Goal: Task Accomplishment & Management: Complete application form

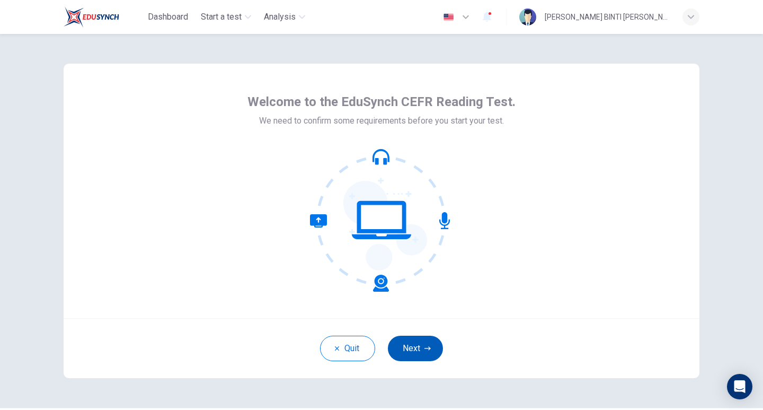
click at [395, 350] on button "Next" at bounding box center [415, 348] width 55 height 25
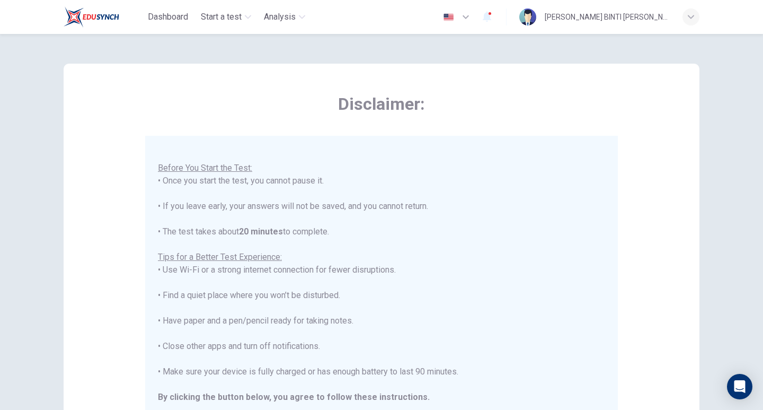
scroll to position [180, 0]
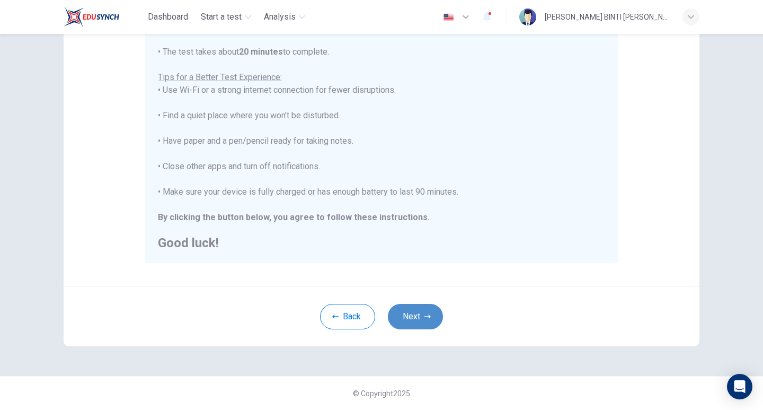
click at [404, 313] on button "Next" at bounding box center [415, 316] width 55 height 25
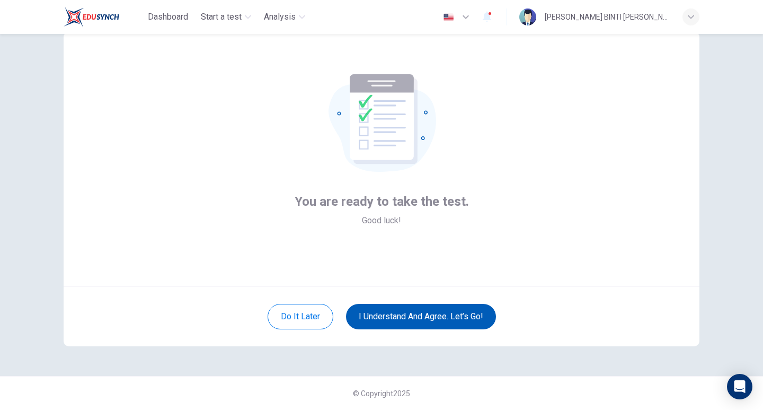
scroll to position [32, 0]
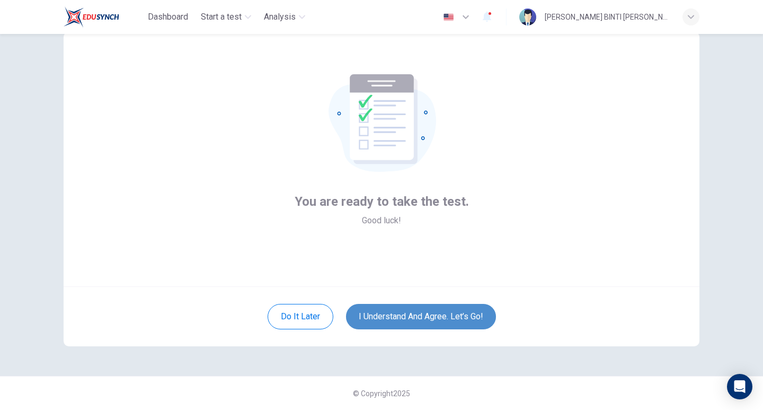
click at [400, 320] on button "I understand and agree. Let’s go!" at bounding box center [421, 316] width 150 height 25
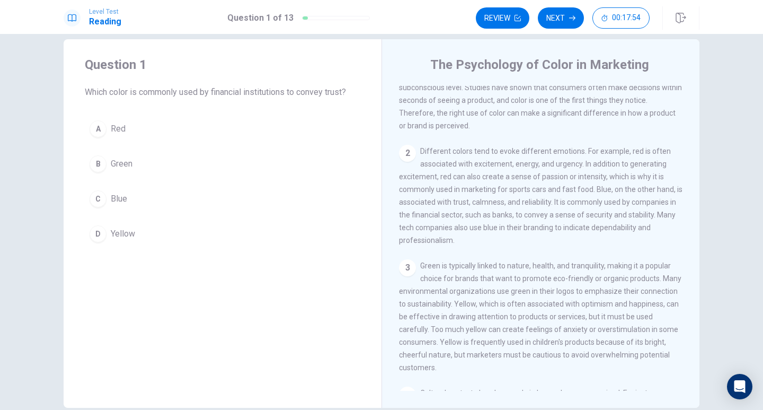
scroll to position [37, 0]
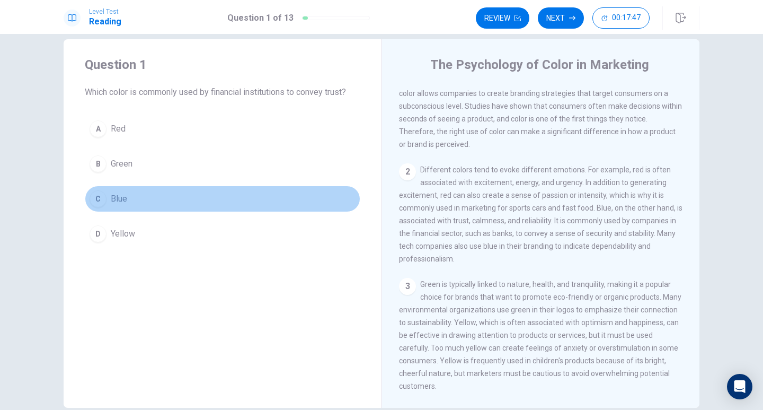
click at [122, 195] on span "Blue" at bounding box center [119, 198] width 16 height 13
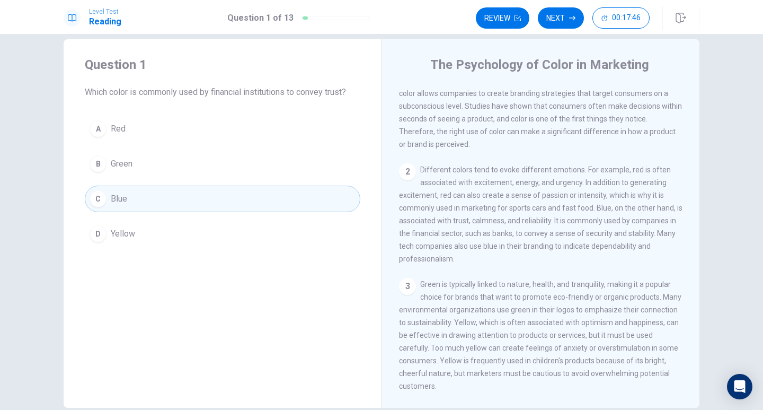
drag, startPoint x: 569, startPoint y: 17, endPoint x: 561, endPoint y: 24, distance: 10.6
click at [569, 18] on icon "button" at bounding box center [572, 18] width 6 height 6
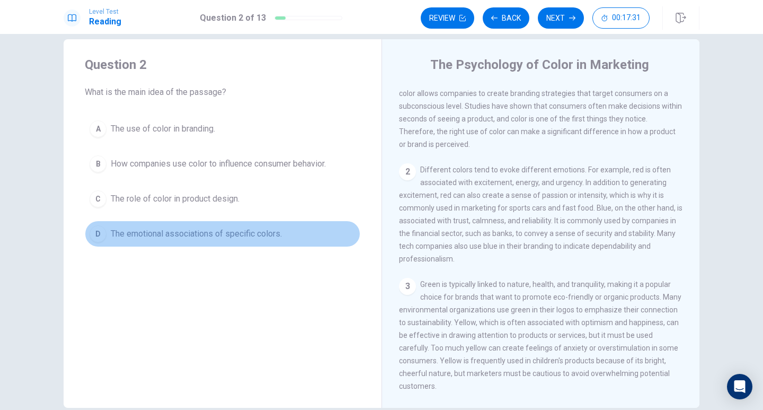
click at [233, 236] on span "The emotional associations of specific colors." at bounding box center [196, 233] width 171 height 13
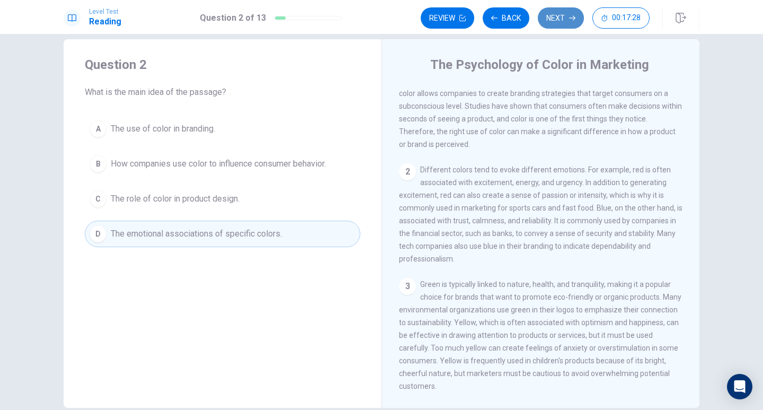
click at [548, 19] on button "Next" at bounding box center [561, 17] width 46 height 21
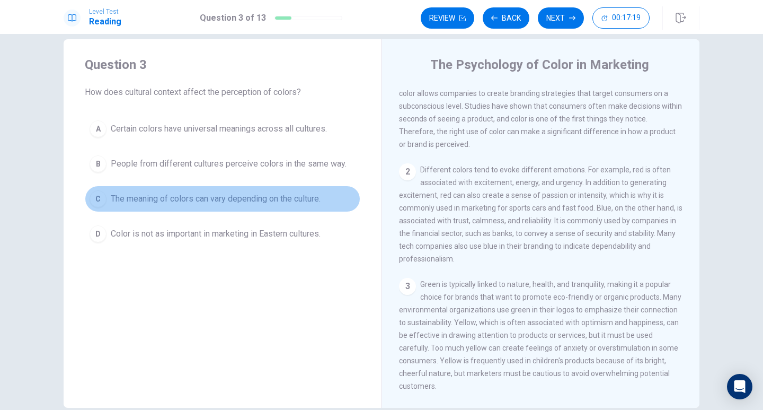
click at [304, 195] on span "The meaning of colors can vary depending on the culture." at bounding box center [216, 198] width 210 height 13
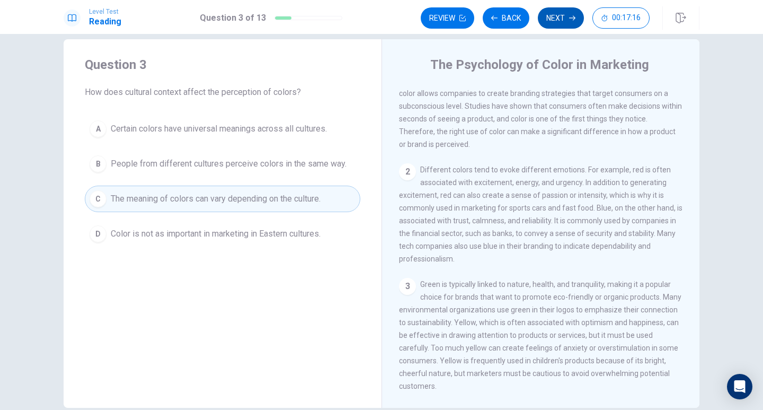
click at [549, 20] on button "Next" at bounding box center [561, 17] width 46 height 21
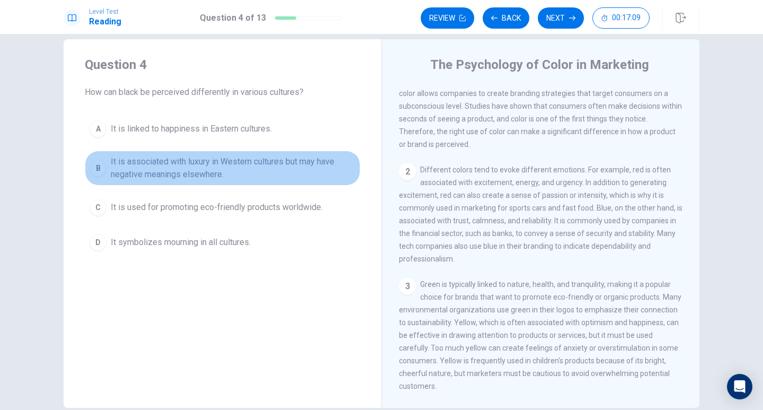
click at [227, 172] on span "It is associated with luxury in Western cultures but may have negative meanings…" at bounding box center [233, 167] width 245 height 25
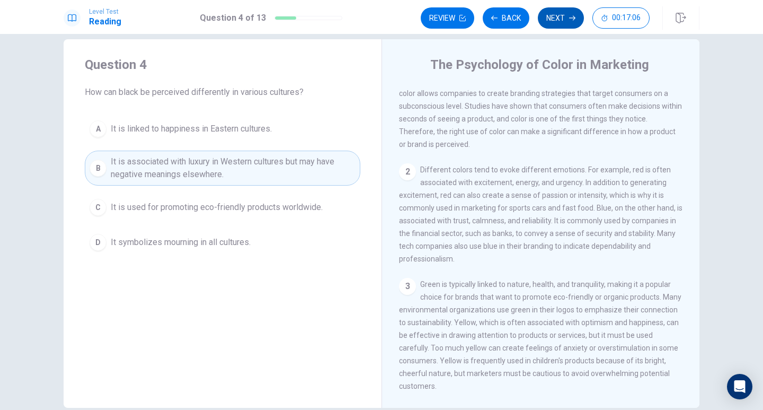
click at [555, 27] on button "Next" at bounding box center [561, 17] width 46 height 21
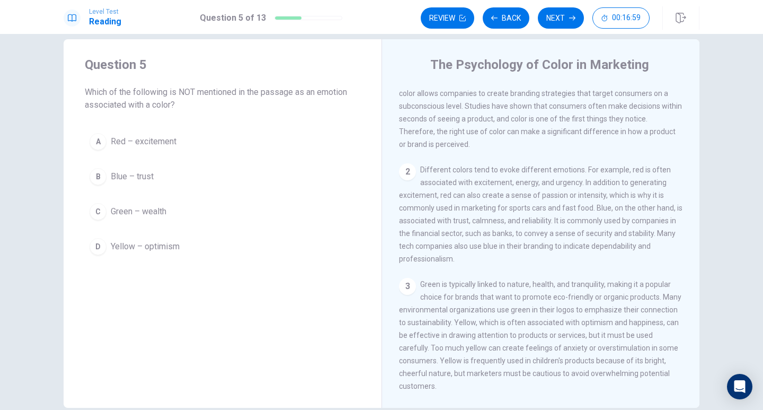
click at [153, 212] on span "Green – wealth" at bounding box center [139, 211] width 56 height 13
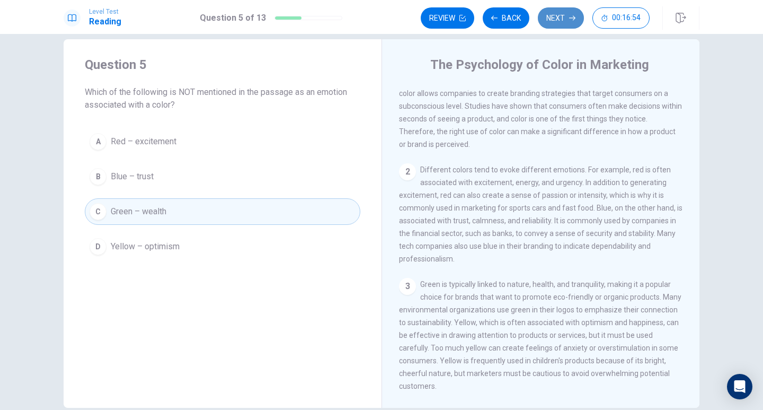
click at [559, 23] on button "Next" at bounding box center [561, 17] width 46 height 21
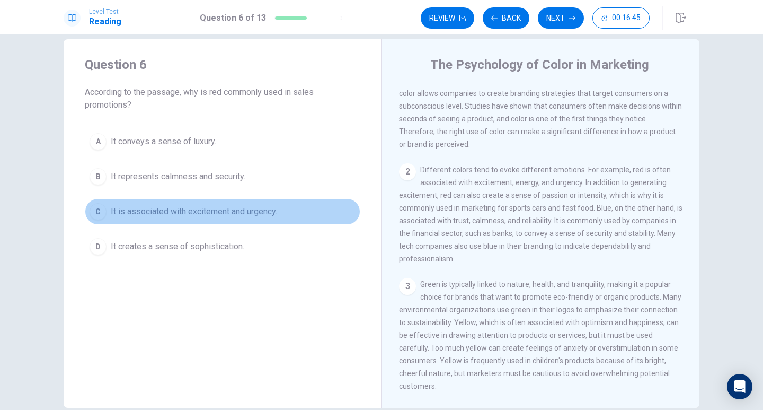
click at [195, 207] on span "It is associated with excitement and urgency." at bounding box center [194, 211] width 166 height 13
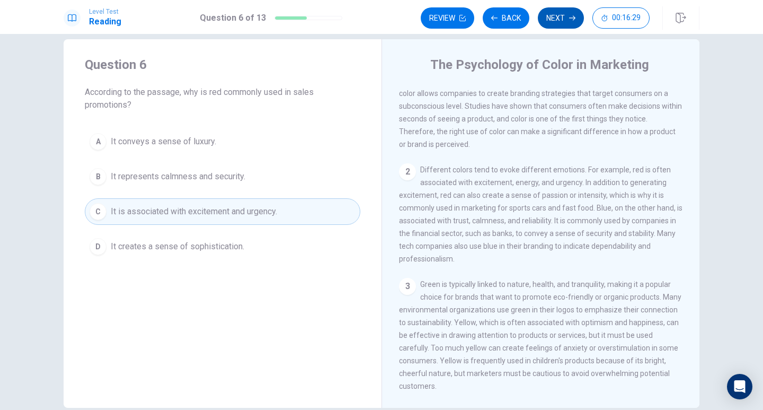
click at [570, 20] on icon "button" at bounding box center [572, 18] width 6 height 6
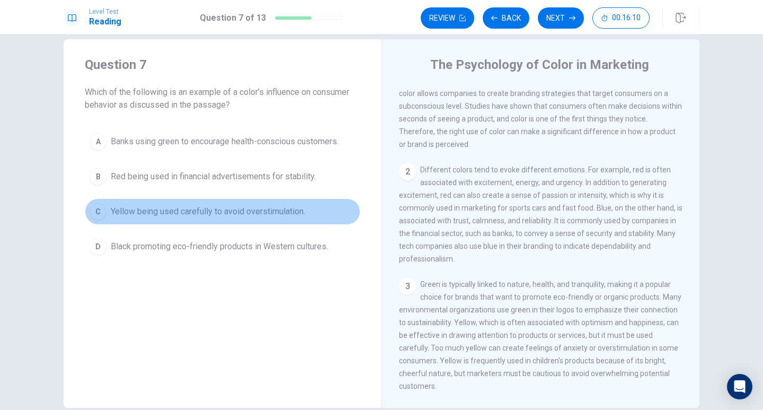
click at [196, 215] on span "Yellow being used carefully to avoid overstimulation." at bounding box center [208, 211] width 195 height 13
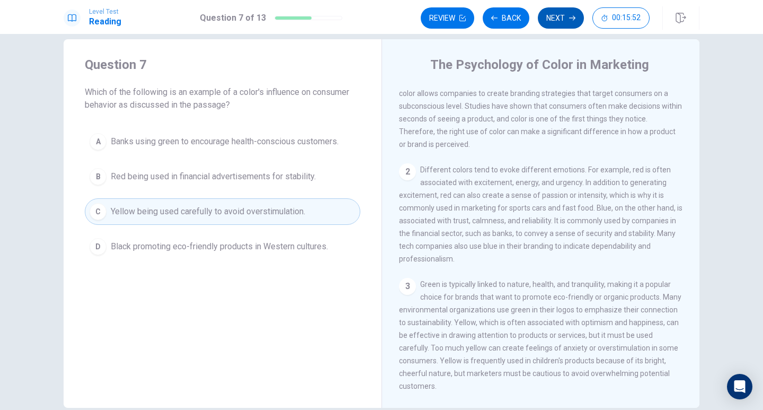
click at [564, 17] on button "Next" at bounding box center [561, 17] width 46 height 21
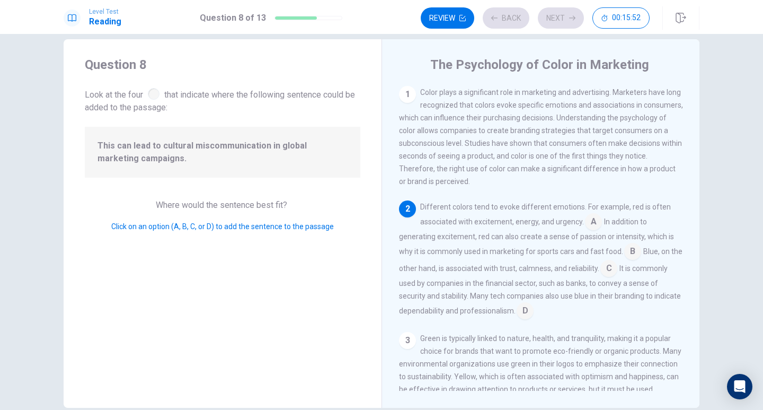
scroll to position [39, 0]
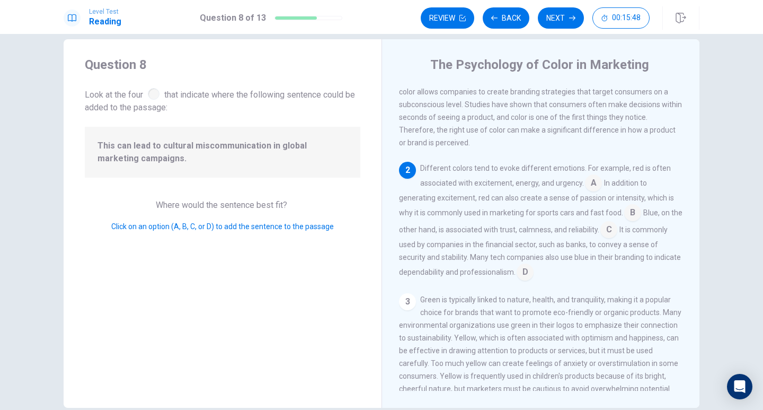
click at [586, 186] on input at bounding box center [593, 183] width 17 height 17
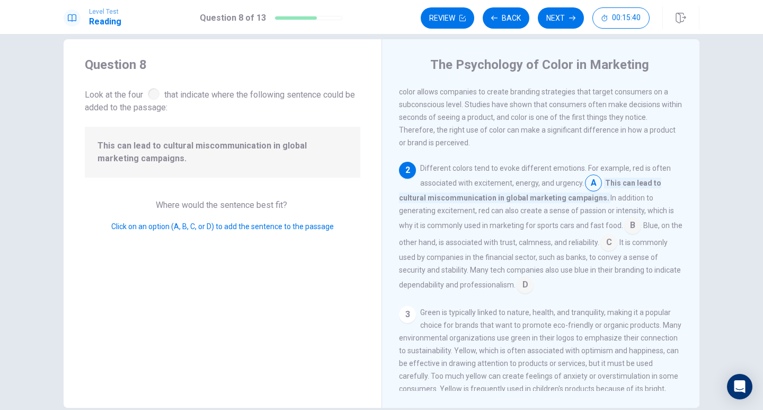
click at [627, 230] on input at bounding box center [632, 226] width 17 height 17
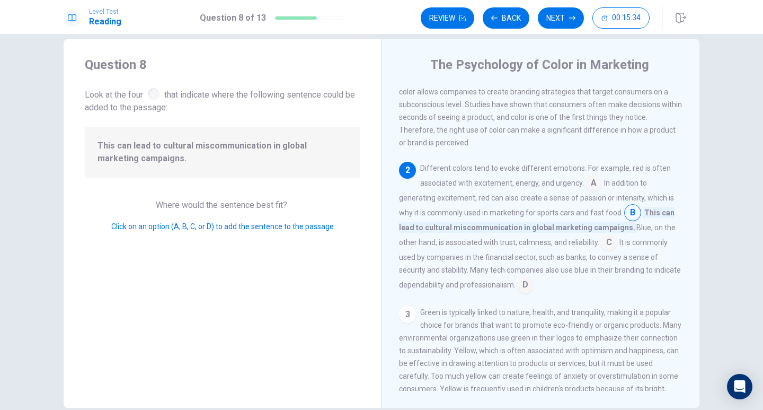
click at [612, 245] on input at bounding box center [609, 243] width 17 height 17
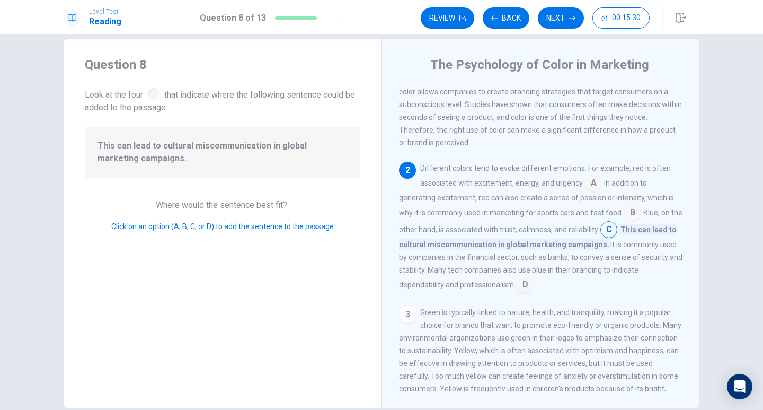
click at [525, 285] on input at bounding box center [525, 285] width 17 height 17
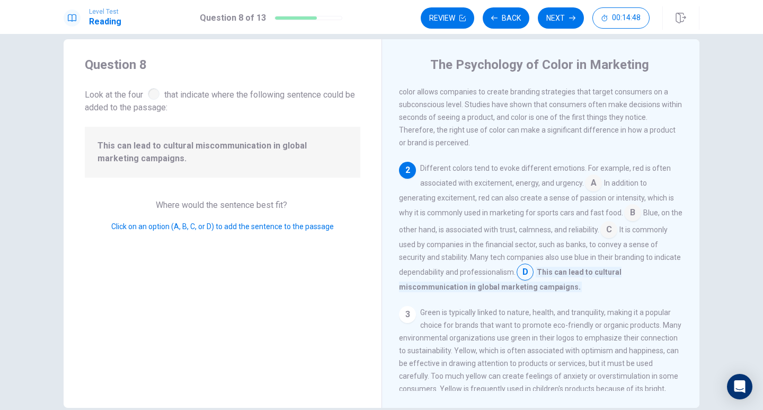
click at [616, 236] on input at bounding box center [609, 230] width 17 height 17
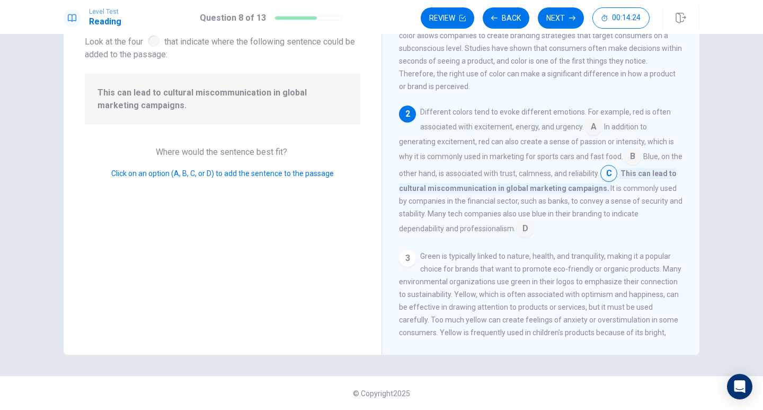
scroll to position [0, 0]
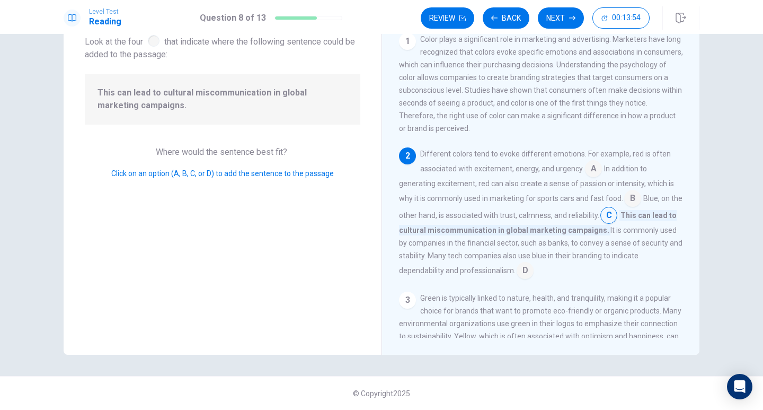
click at [527, 270] on input at bounding box center [525, 271] width 17 height 17
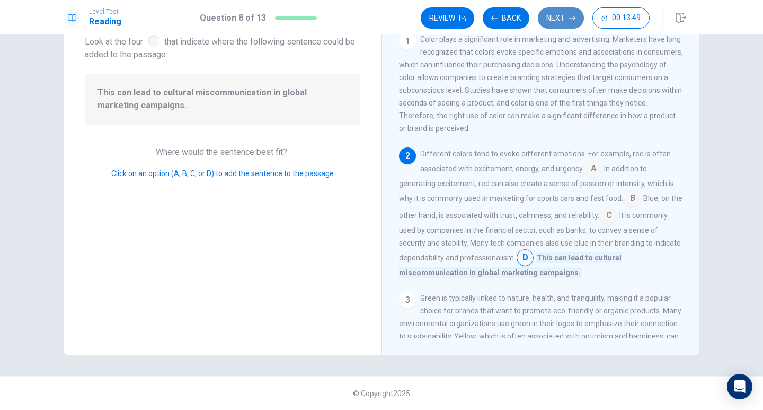
click at [553, 21] on button "Next" at bounding box center [561, 17] width 46 height 21
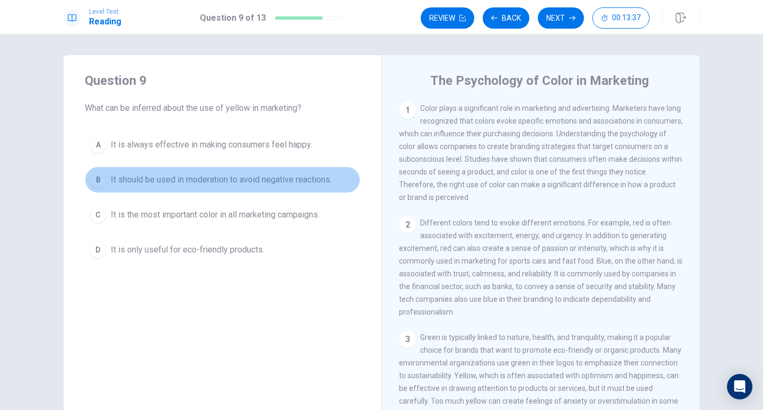
click at [210, 184] on span "It should be used in moderation to avoid negative reactions." at bounding box center [221, 179] width 221 height 13
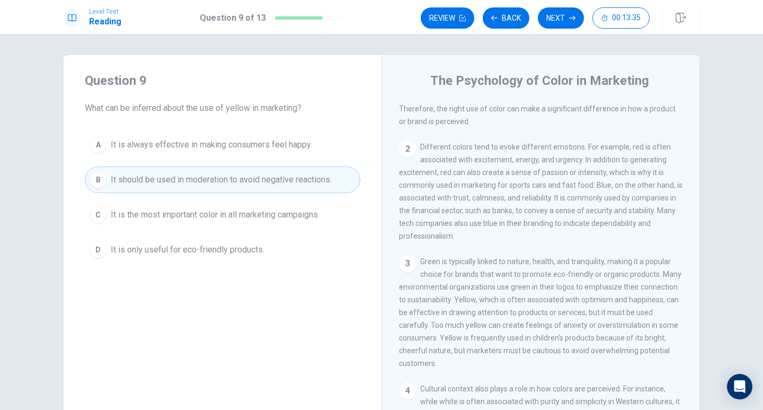
scroll to position [159, 0]
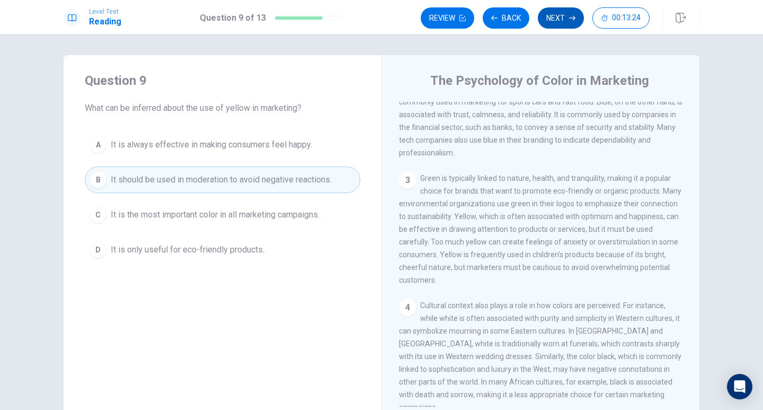
click at [562, 23] on button "Next" at bounding box center [561, 17] width 46 height 21
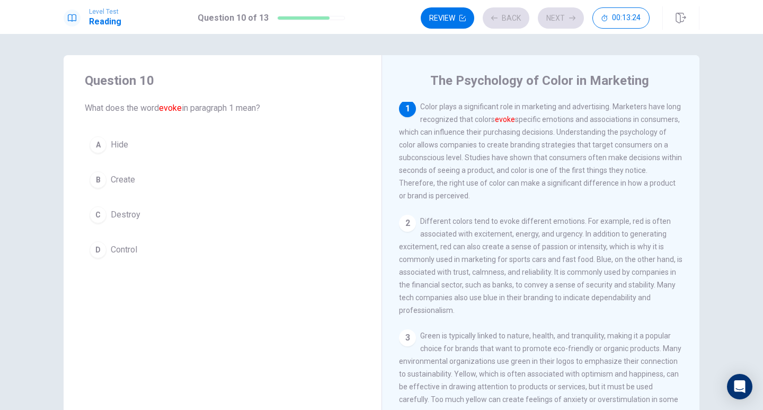
scroll to position [0, 0]
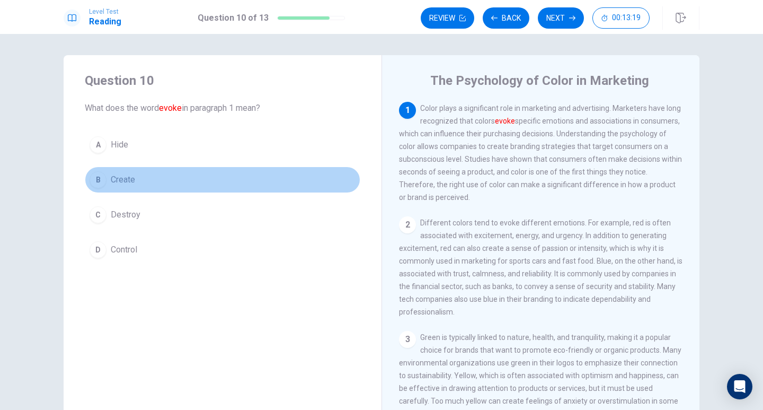
click at [145, 173] on button "B Create" at bounding box center [223, 179] width 276 height 27
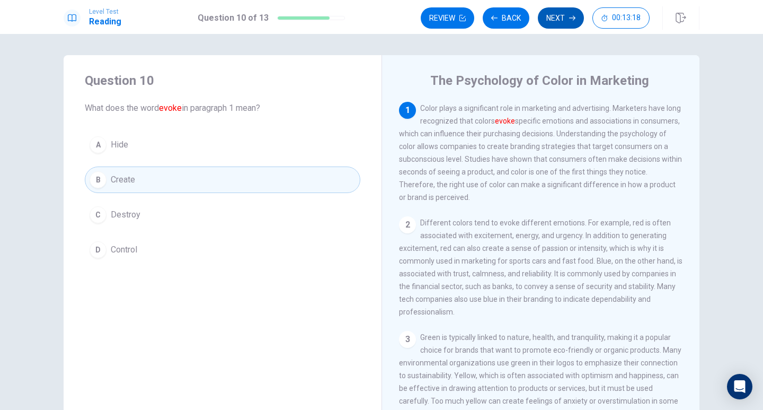
click at [561, 18] on button "Next" at bounding box center [561, 17] width 46 height 21
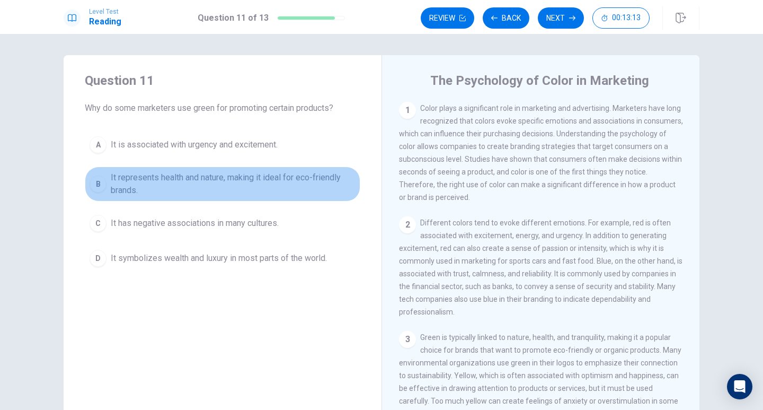
click at [254, 180] on span "It represents health and nature, making it ideal for eco-friendly brands." at bounding box center [233, 183] width 245 height 25
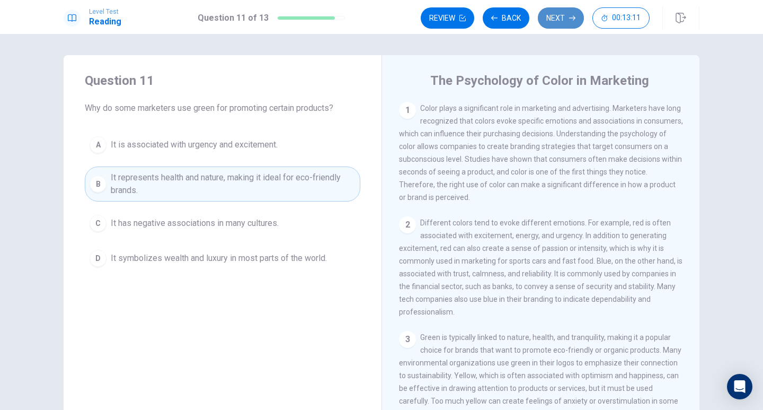
click at [575, 22] on button "Next" at bounding box center [561, 17] width 46 height 21
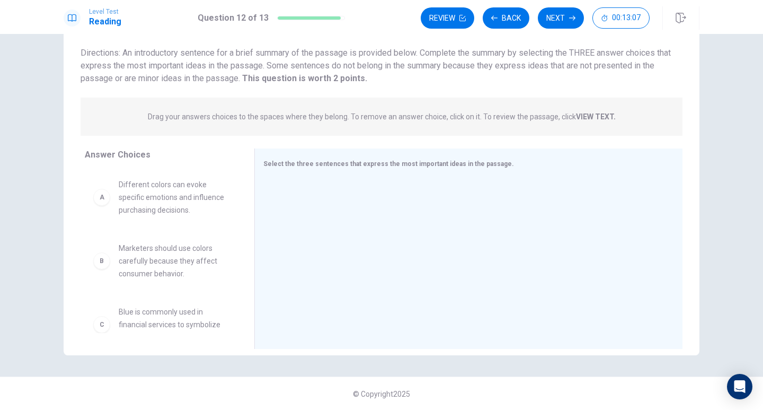
scroll to position [69, 0]
drag, startPoint x: 179, startPoint y: 213, endPoint x: 392, endPoint y: 244, distance: 214.8
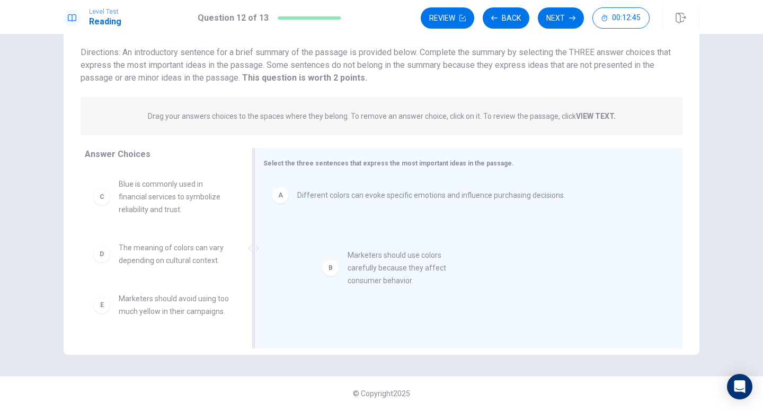
drag, startPoint x: 189, startPoint y: 204, endPoint x: 426, endPoint y: 276, distance: 247.0
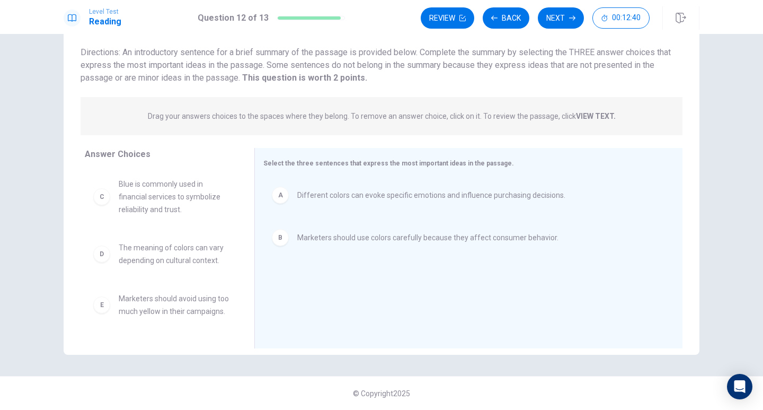
scroll to position [53, 0]
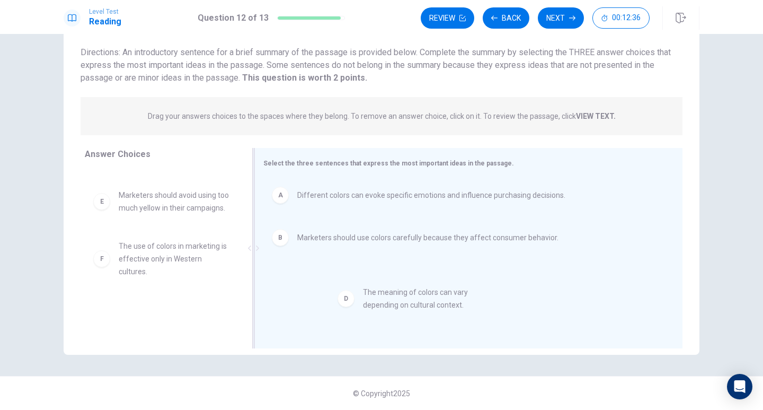
drag, startPoint x: 201, startPoint y: 211, endPoint x: 514, endPoint y: 313, distance: 329.5
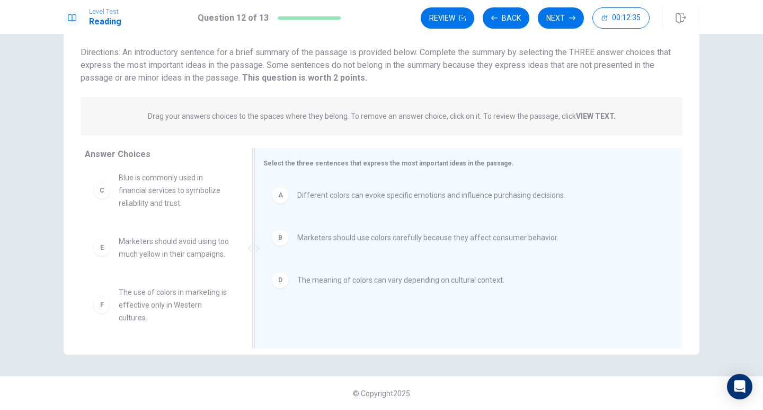
scroll to position [19, 0]
click at [561, 19] on button "Next" at bounding box center [561, 17] width 46 height 21
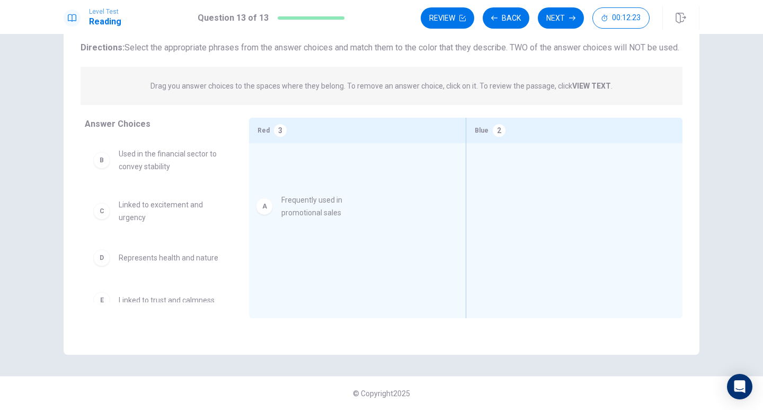
drag, startPoint x: 169, startPoint y: 179, endPoint x: 337, endPoint y: 215, distance: 171.8
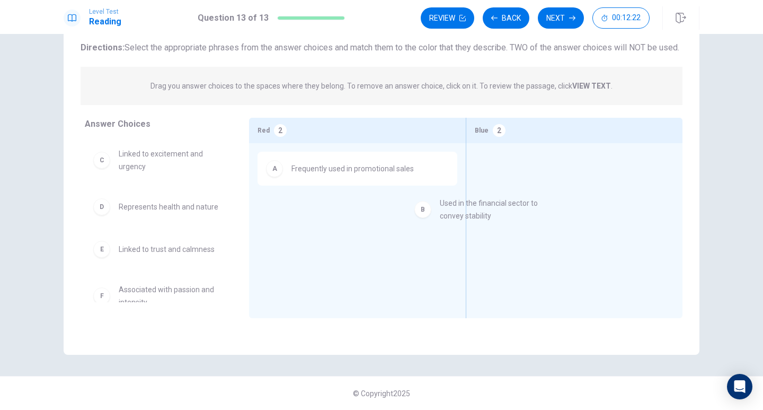
drag, startPoint x: 204, startPoint y: 174, endPoint x: 610, endPoint y: 211, distance: 407.2
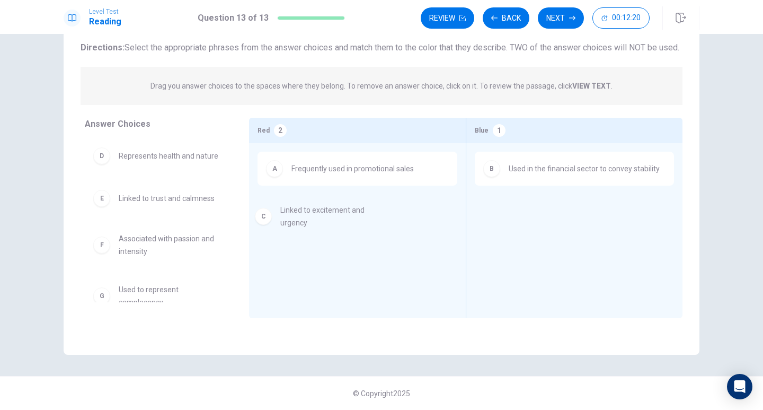
drag, startPoint x: 189, startPoint y: 181, endPoint x: 360, endPoint y: 228, distance: 178.1
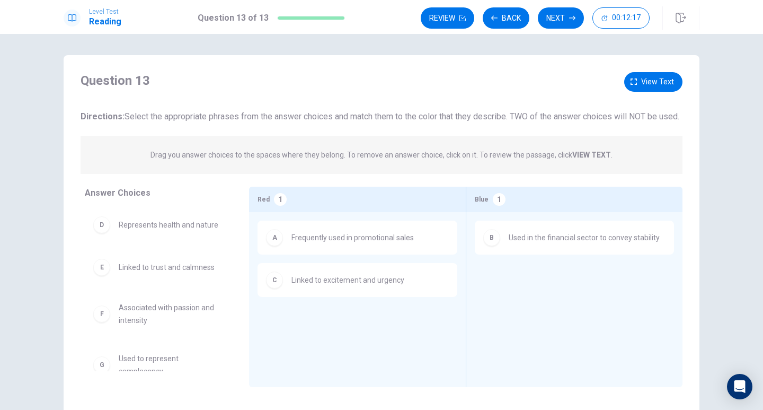
scroll to position [69, 0]
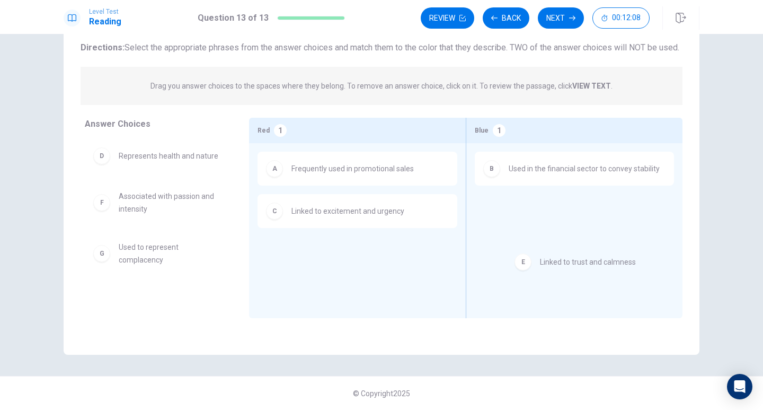
drag, startPoint x: 173, startPoint y: 215, endPoint x: 601, endPoint y: 268, distance: 431.0
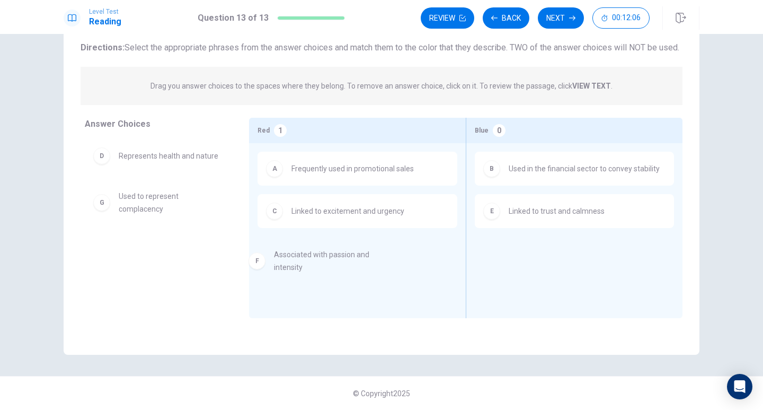
drag, startPoint x: 200, startPoint y: 218, endPoint x: 361, endPoint y: 268, distance: 169.3
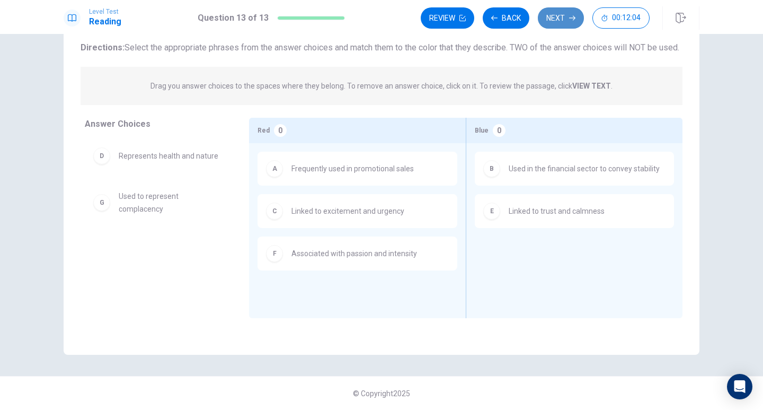
click at [560, 22] on button "Next" at bounding box center [561, 17] width 46 height 21
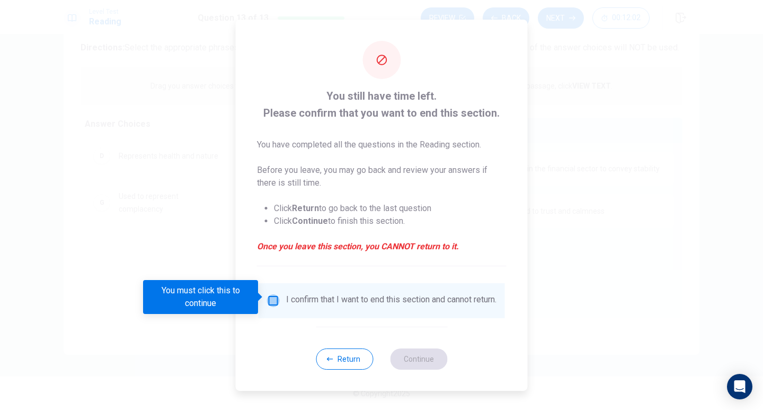
click at [274, 295] on input "You must click this to continue" at bounding box center [273, 300] width 13 height 13
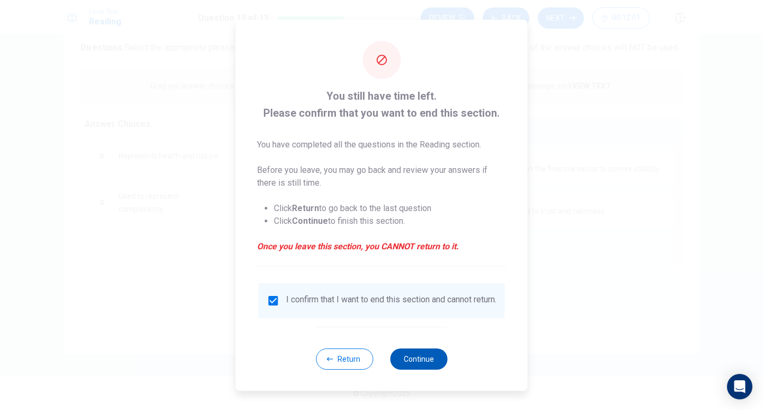
click at [413, 360] on button "Continue" at bounding box center [418, 358] width 57 height 21
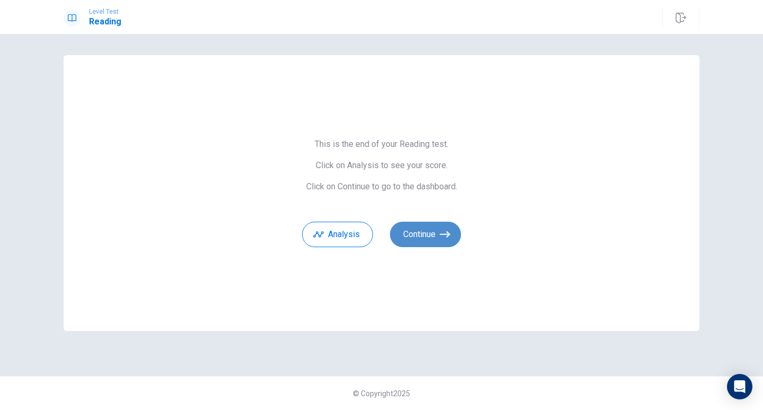
click at [446, 240] on button "Continue" at bounding box center [425, 234] width 71 height 25
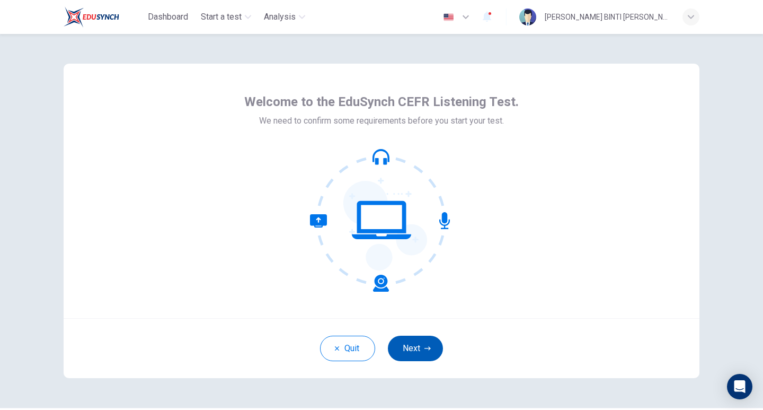
click at [433, 348] on button "Next" at bounding box center [415, 348] width 55 height 25
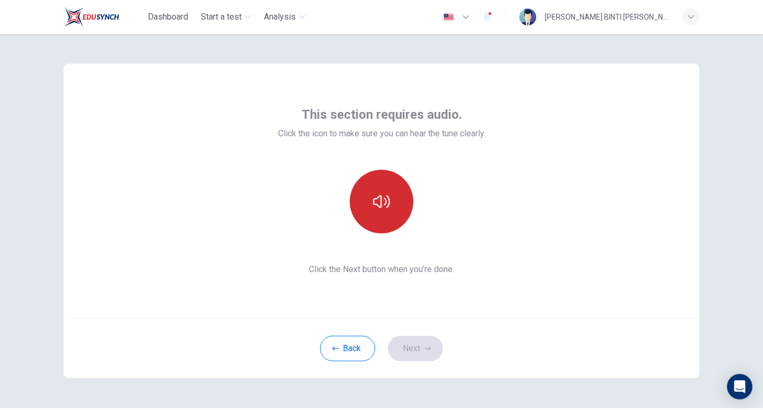
click at [398, 220] on button "button" at bounding box center [382, 202] width 64 height 64
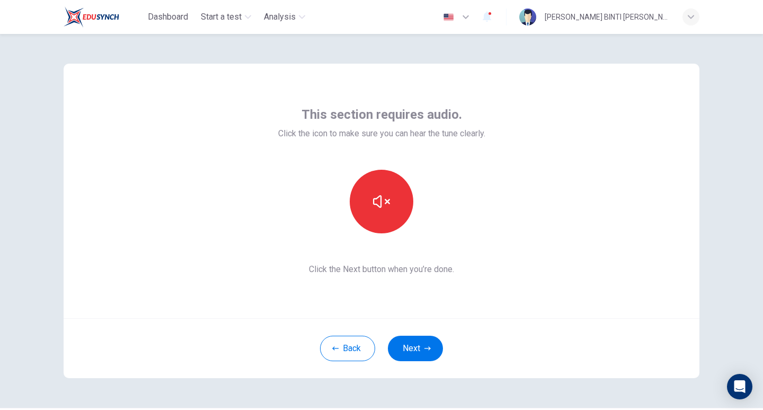
click at [672, 311] on div "This section requires audio. Click the icon to make sure you can hear the tune …" at bounding box center [382, 191] width 636 height 254
click at [422, 355] on button "Next" at bounding box center [415, 348] width 55 height 25
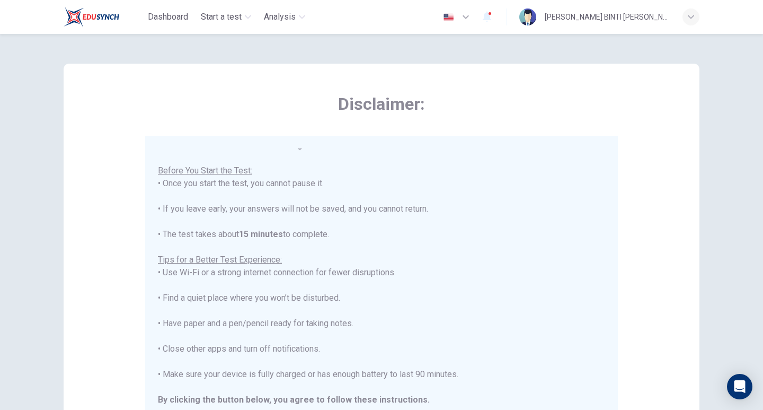
scroll to position [12, 0]
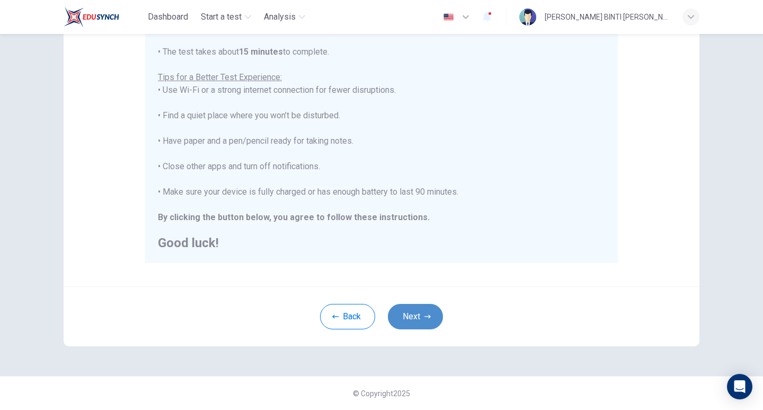
click at [432, 323] on button "Next" at bounding box center [415, 316] width 55 height 25
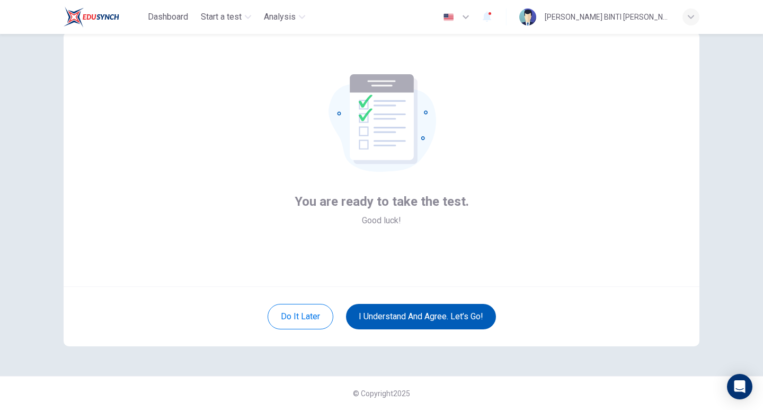
scroll to position [32, 0]
click at [444, 318] on button "I understand and agree. Let’s go!" at bounding box center [421, 316] width 150 height 25
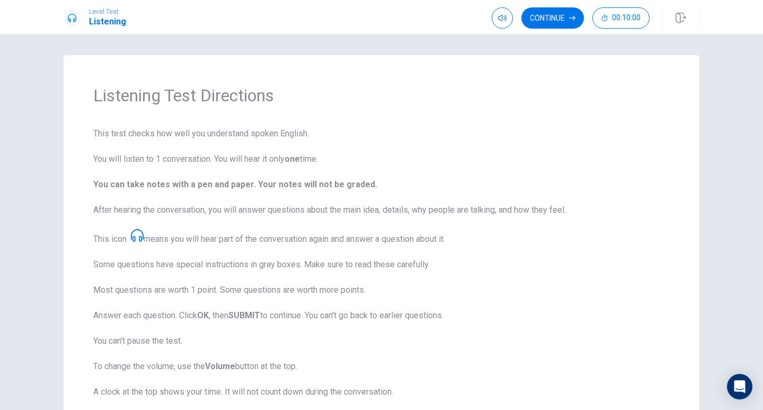
scroll to position [99, 0]
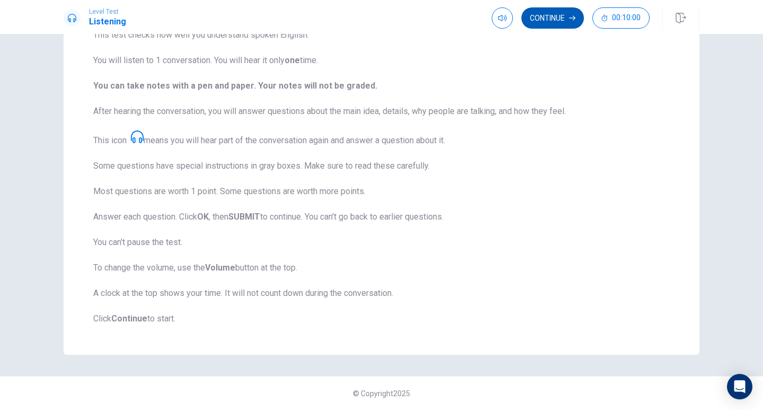
click at [544, 15] on button "Continue" at bounding box center [553, 17] width 63 height 21
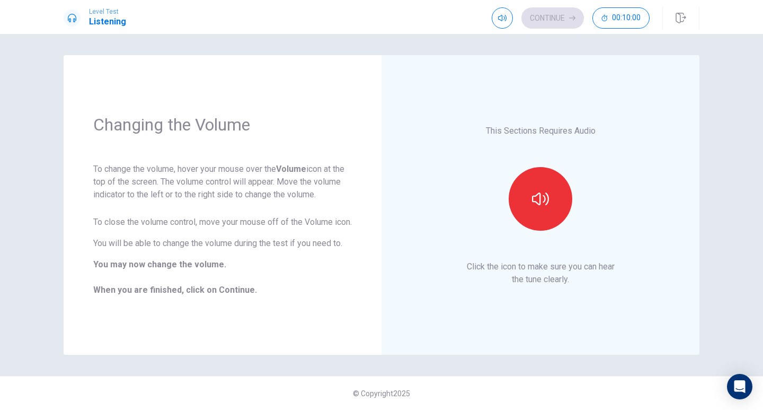
scroll to position [0, 0]
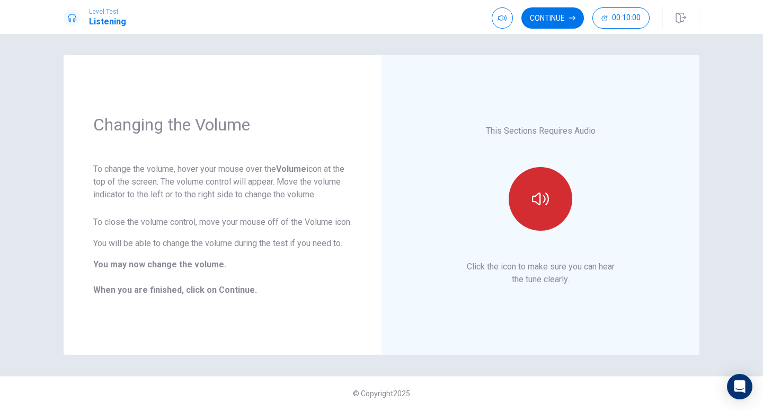
click at [530, 190] on button "button" at bounding box center [541, 199] width 64 height 64
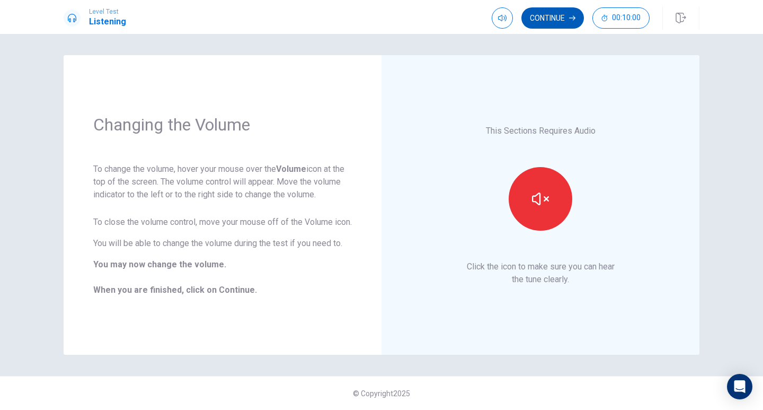
click at [563, 25] on button "Continue" at bounding box center [553, 17] width 63 height 21
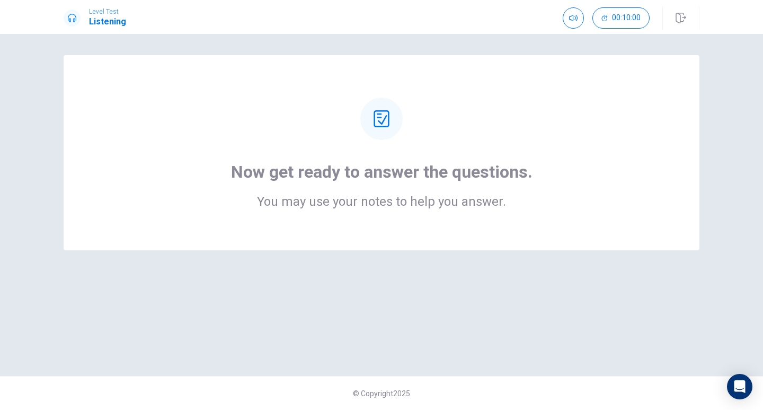
click at [424, 200] on h2 "You may use your notes to help you answer." at bounding box center [382, 201] width 302 height 13
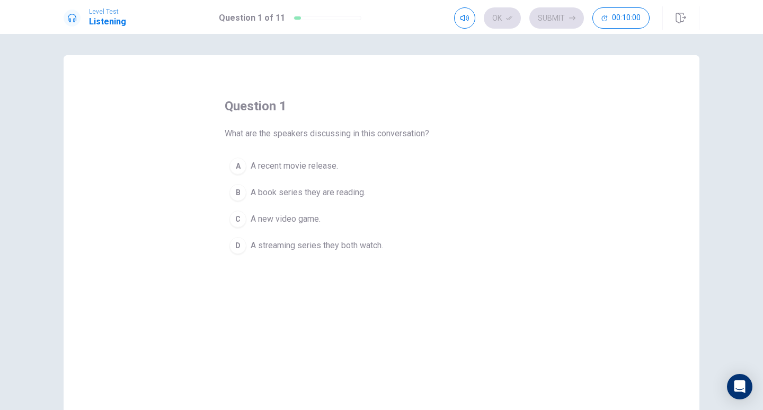
click at [395, 122] on div "question 1 What are the speakers discussing in this conversation? A A recent mo…" at bounding box center [382, 178] width 314 height 161
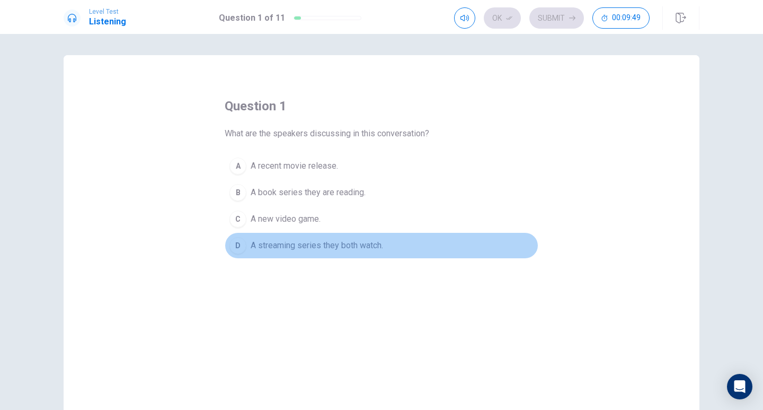
click at [334, 239] on button "D A streaming series they both watch." at bounding box center [382, 245] width 314 height 27
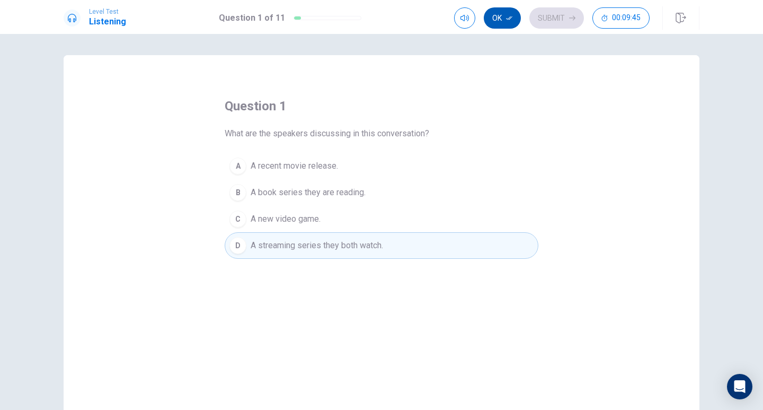
click at [501, 23] on button "Ok" at bounding box center [502, 17] width 37 height 21
click at [555, 22] on button "Submit" at bounding box center [557, 17] width 55 height 21
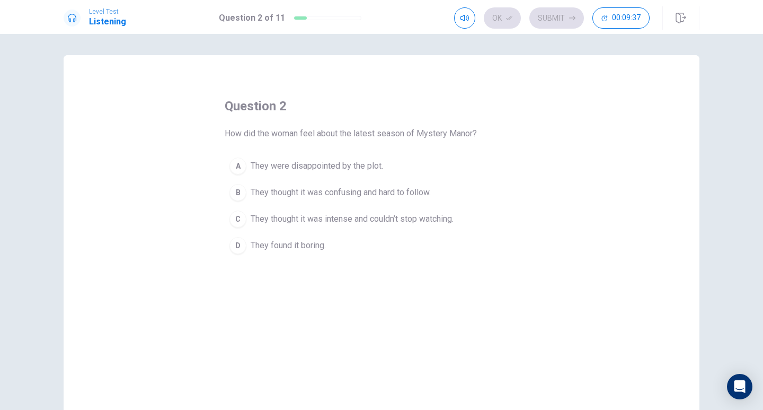
click at [403, 221] on span "They thought it was intense and couldn’t stop watching." at bounding box center [352, 219] width 203 height 13
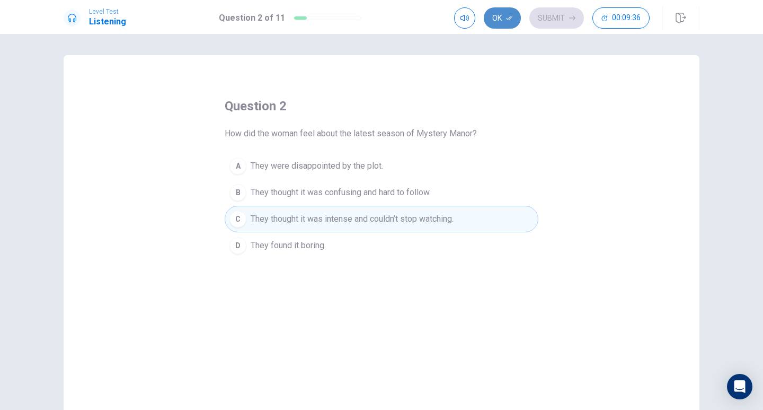
click at [502, 21] on button "Ok" at bounding box center [502, 17] width 37 height 21
click at [541, 16] on button "Submit" at bounding box center [557, 17] width 55 height 21
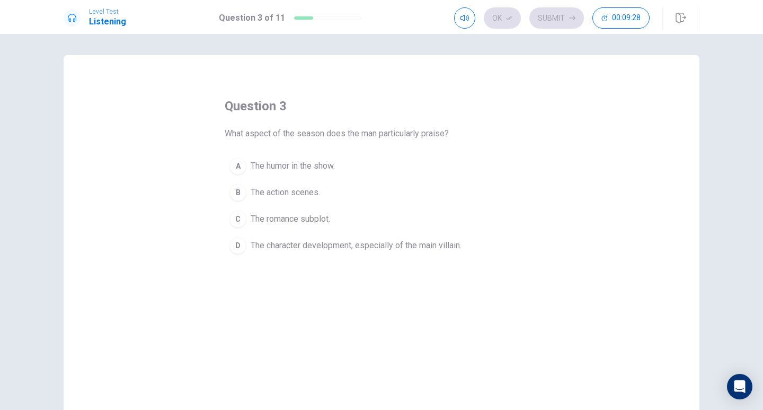
click at [324, 246] on span "The character development, especially of the main villain." at bounding box center [356, 245] width 211 height 13
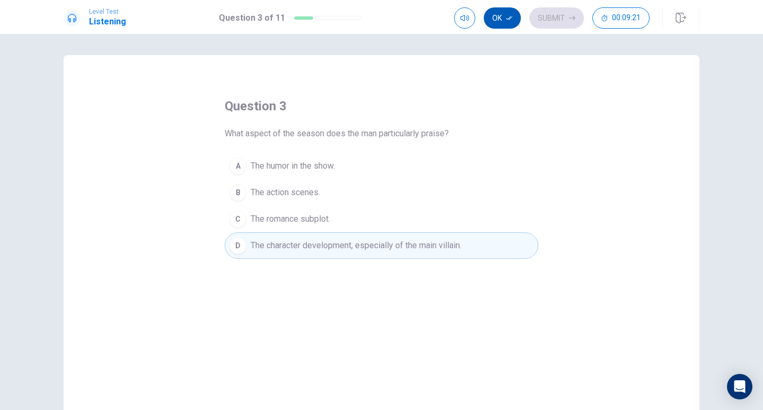
click at [501, 18] on button "Ok" at bounding box center [502, 17] width 37 height 21
click at [552, 15] on button "Submit" at bounding box center [557, 17] width 55 height 21
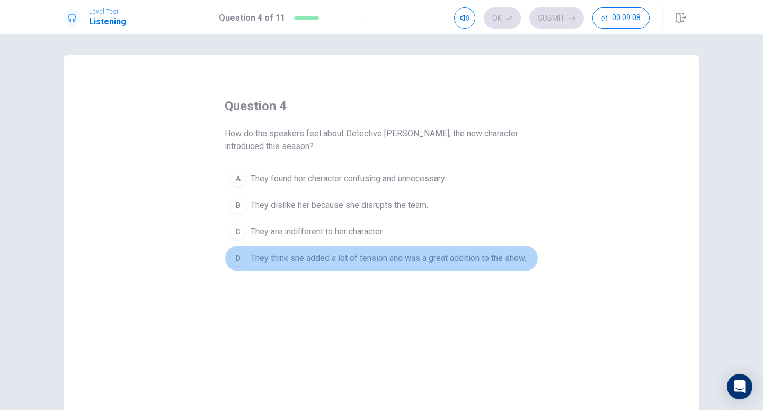
click at [323, 257] on span "They think she added a lot of tension and was a great addition to the show." at bounding box center [389, 258] width 276 height 13
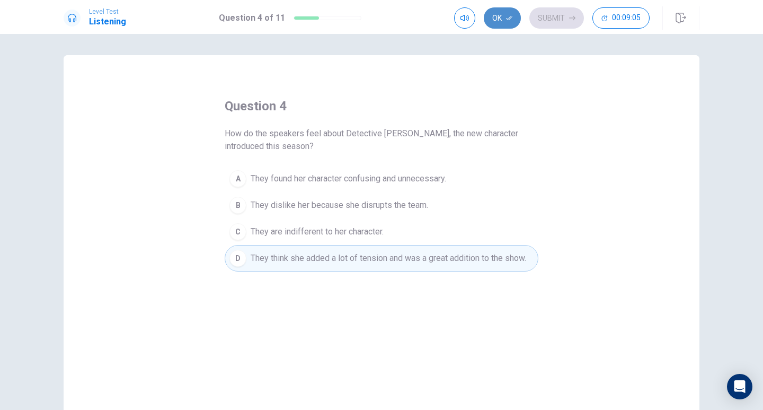
click at [505, 19] on button "Ok" at bounding box center [502, 17] width 37 height 21
click at [543, 17] on button "Submit" at bounding box center [557, 17] width 55 height 21
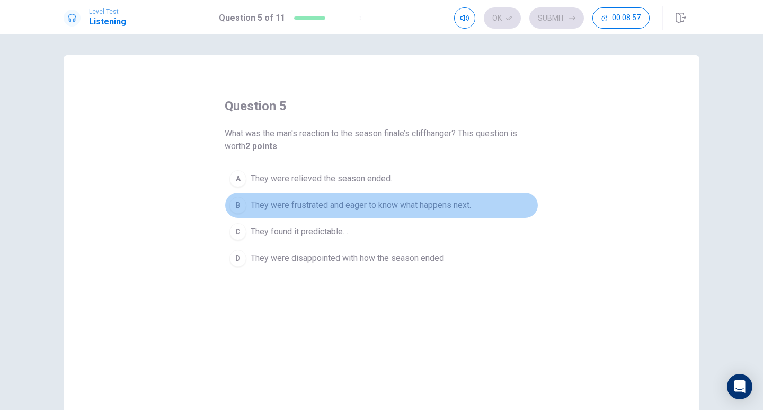
click at [358, 204] on span "They were frustrated and eager to know what happens next." at bounding box center [361, 205] width 220 height 13
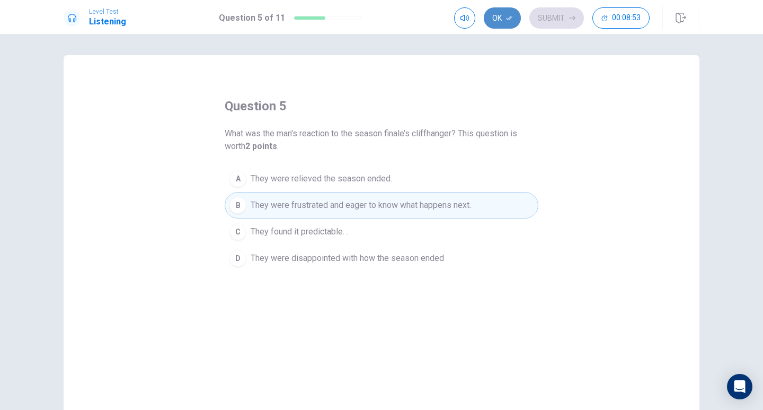
click at [515, 12] on button "Ok" at bounding box center [502, 17] width 37 height 21
click at [552, 17] on button "Submit" at bounding box center [557, 17] width 55 height 21
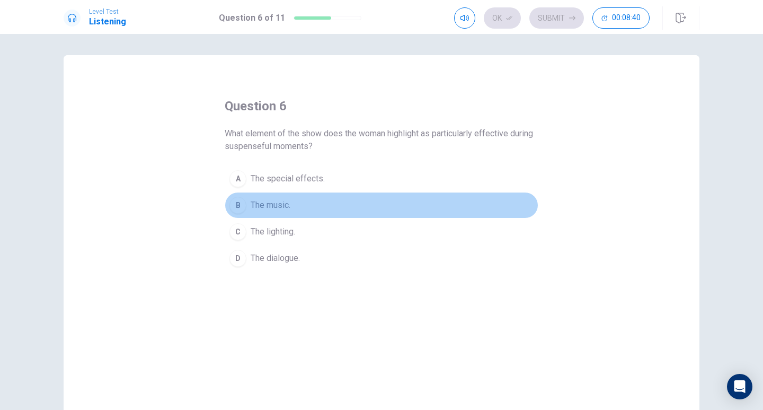
click at [295, 199] on button "B The music." at bounding box center [382, 205] width 314 height 27
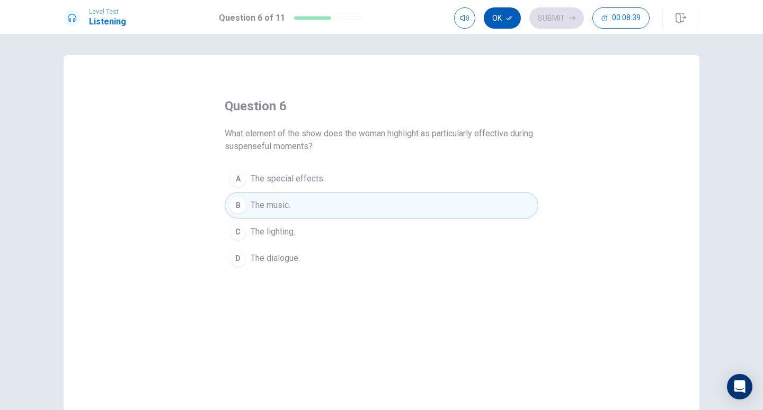
click at [504, 23] on button "Ok" at bounding box center [502, 17] width 37 height 21
click at [544, 23] on button "Submit" at bounding box center [557, 17] width 55 height 21
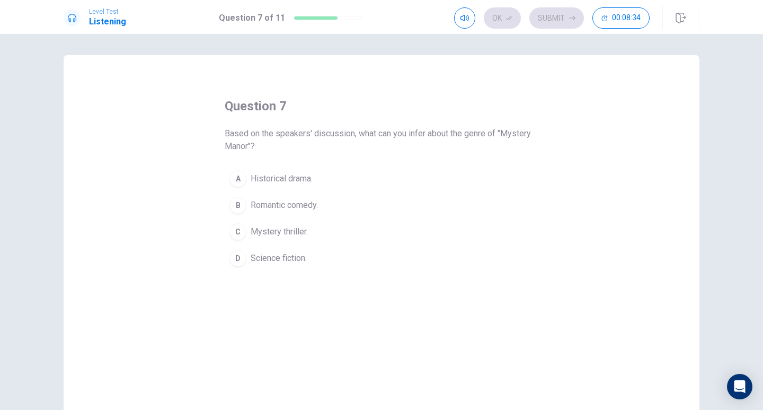
click at [297, 230] on span "Mystery thriller." at bounding box center [279, 231] width 57 height 13
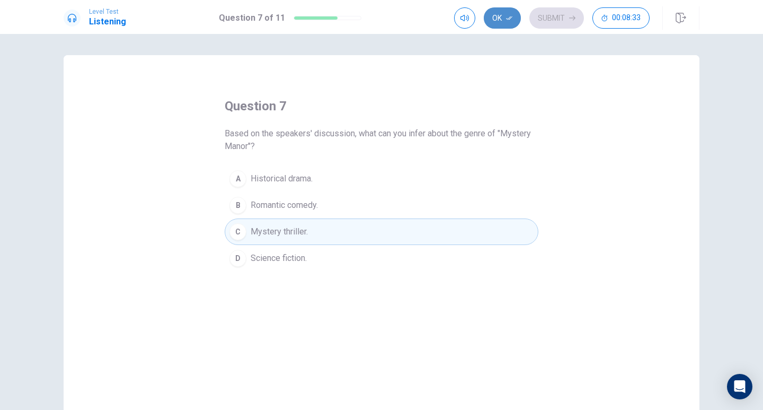
click at [515, 19] on button "Ok" at bounding box center [502, 17] width 37 height 21
click at [539, 17] on button "Submit" at bounding box center [557, 17] width 55 height 21
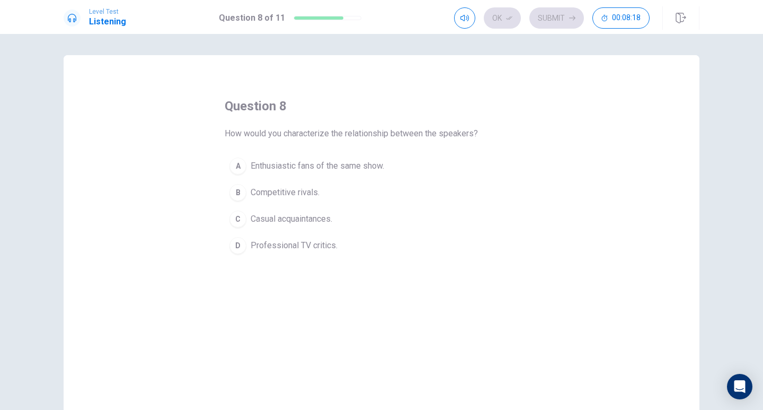
click at [342, 169] on span "Enthusiastic fans of the same show." at bounding box center [318, 166] width 134 height 13
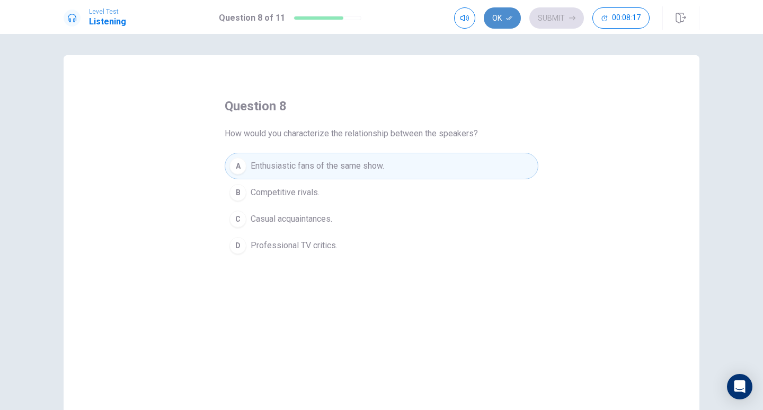
click at [509, 20] on icon "button" at bounding box center [509, 18] width 6 height 4
click at [547, 20] on button "Submit" at bounding box center [557, 17] width 55 height 21
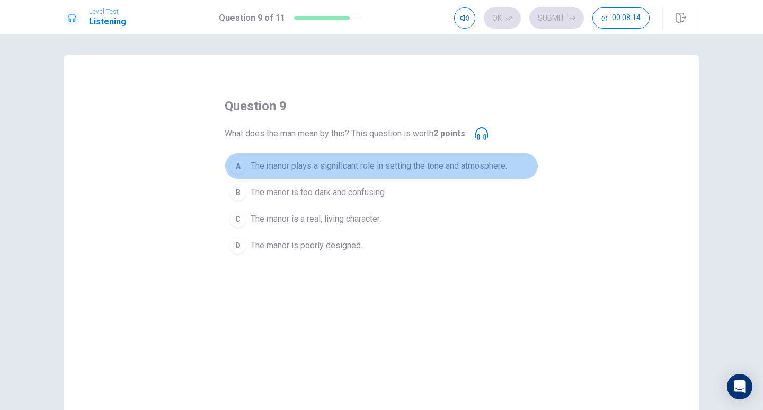
click at [457, 165] on span "The manor plays a significant role in setting the tone and atmosphere." at bounding box center [379, 166] width 257 height 13
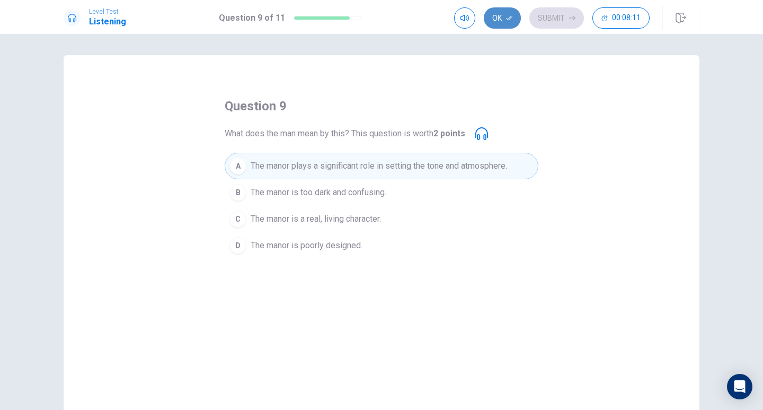
click at [497, 23] on button "Ok" at bounding box center [502, 17] width 37 height 21
click at [548, 16] on button "Submit" at bounding box center [557, 17] width 55 height 21
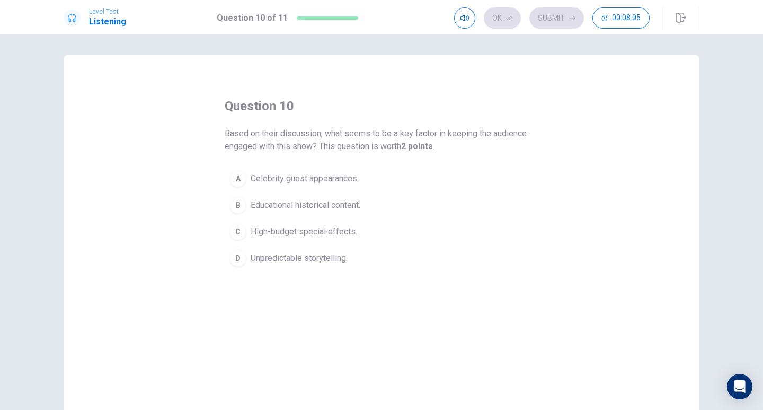
click at [332, 256] on span "Unpredictable storytelling." at bounding box center [299, 258] width 97 height 13
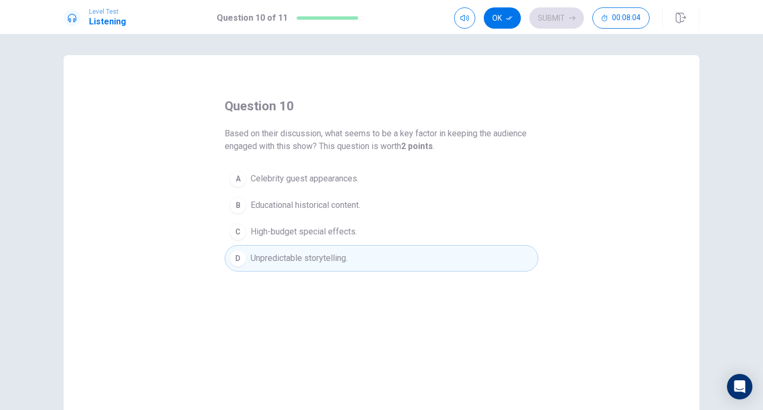
click at [494, 17] on button "Ok" at bounding box center [502, 17] width 37 height 21
click at [541, 16] on button "Submit" at bounding box center [557, 17] width 55 height 21
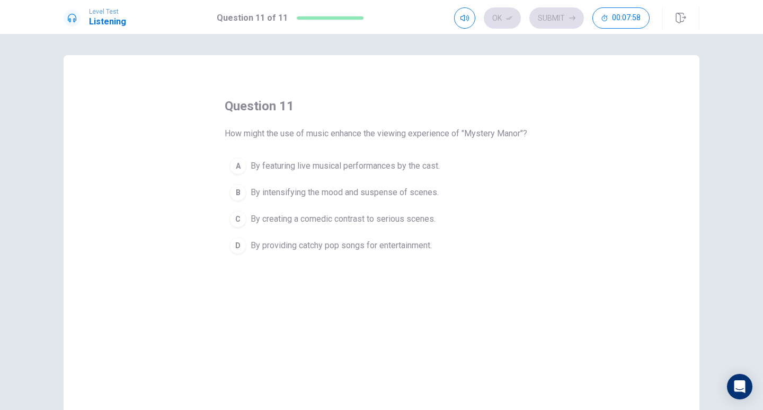
click at [403, 194] on span "By intensifying the mood and suspense of scenes." at bounding box center [345, 192] width 188 height 13
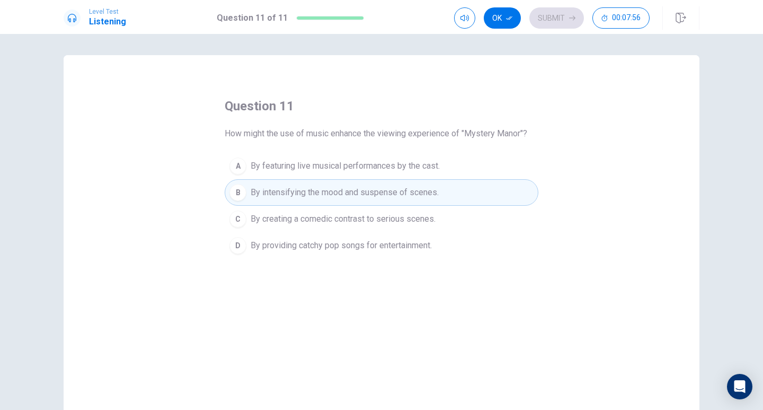
click at [498, 22] on button "Ok" at bounding box center [502, 17] width 37 height 21
click at [541, 19] on button "Submit" at bounding box center [557, 17] width 55 height 21
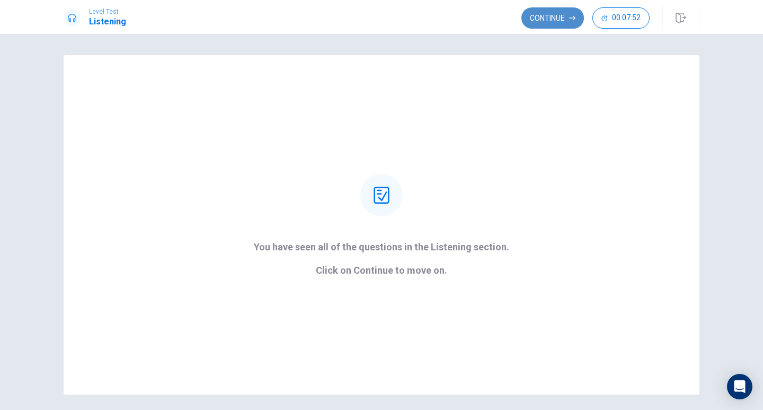
click at [563, 21] on button "Continue" at bounding box center [553, 17] width 63 height 21
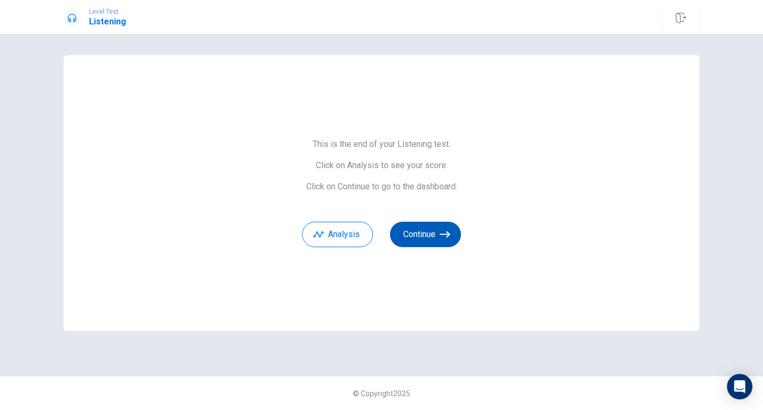
click at [430, 237] on button "Continue" at bounding box center [425, 234] width 71 height 25
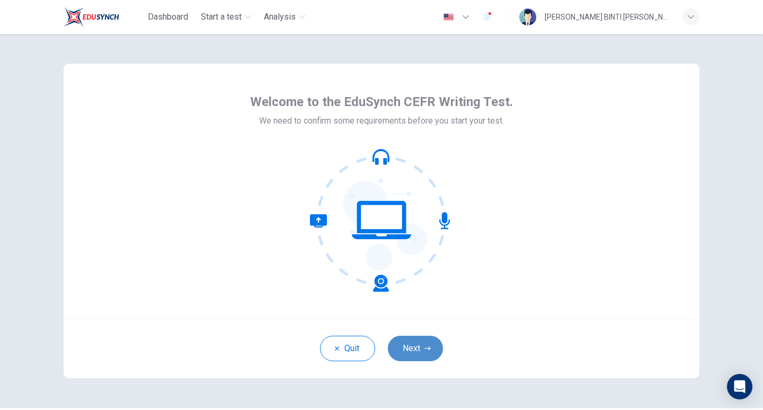
click at [425, 360] on button "Next" at bounding box center [415, 348] width 55 height 25
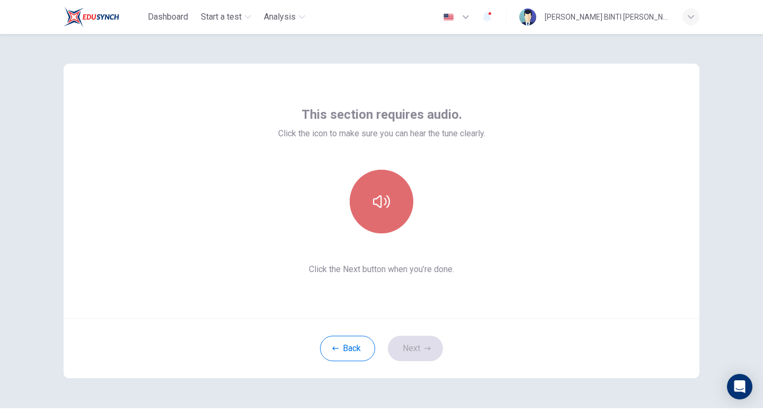
click at [393, 220] on button "button" at bounding box center [382, 202] width 64 height 64
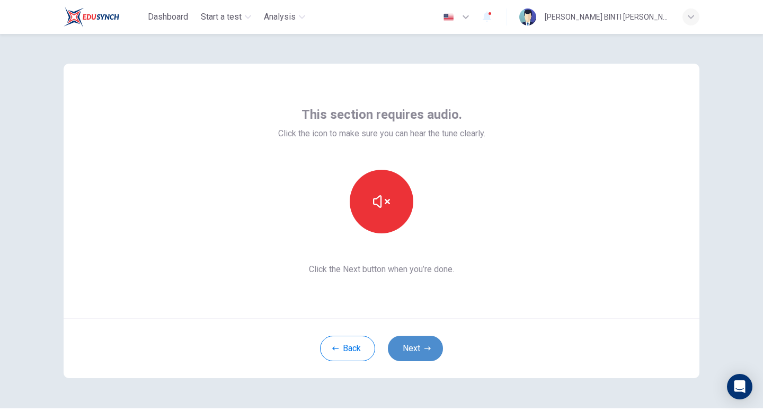
click at [432, 352] on button "Next" at bounding box center [415, 348] width 55 height 25
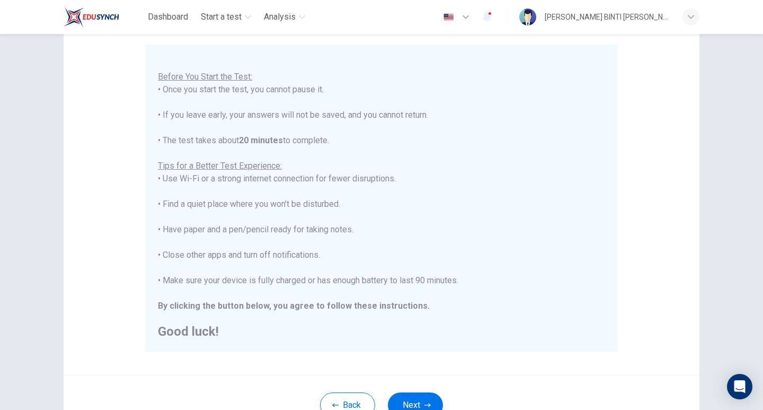
scroll to position [180, 0]
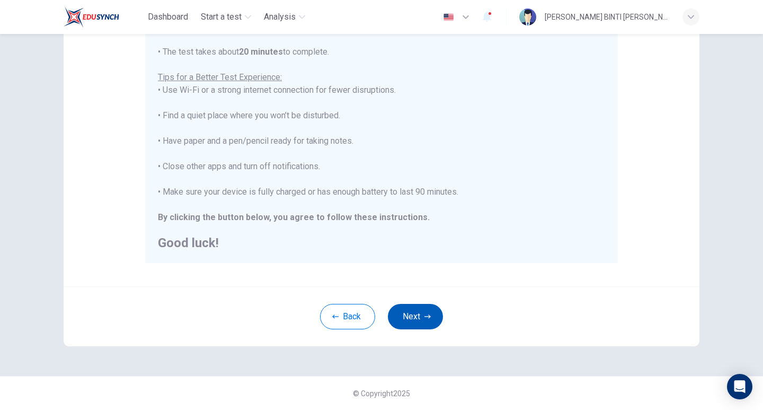
click at [416, 325] on button "Next" at bounding box center [415, 316] width 55 height 25
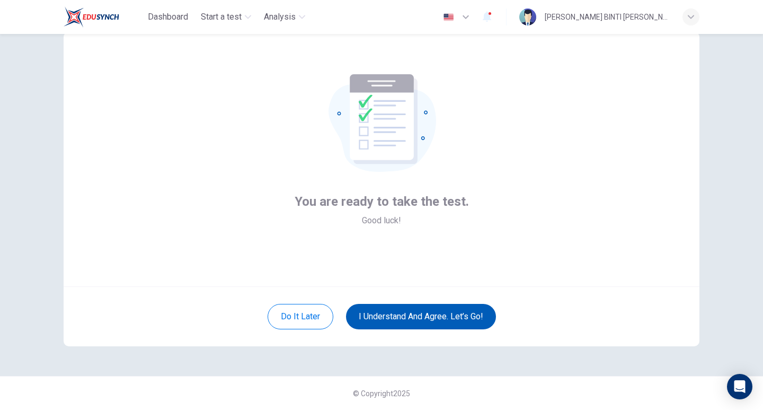
scroll to position [32, 0]
click at [431, 321] on button "I understand and agree. Let’s go!" at bounding box center [421, 316] width 150 height 25
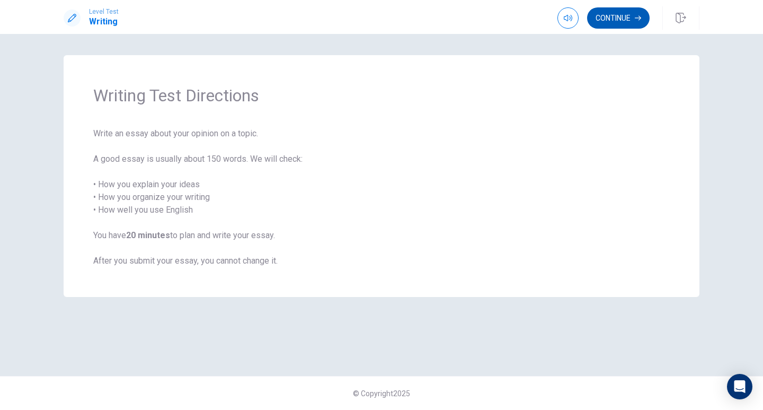
click at [614, 18] on button "Continue" at bounding box center [618, 17] width 63 height 21
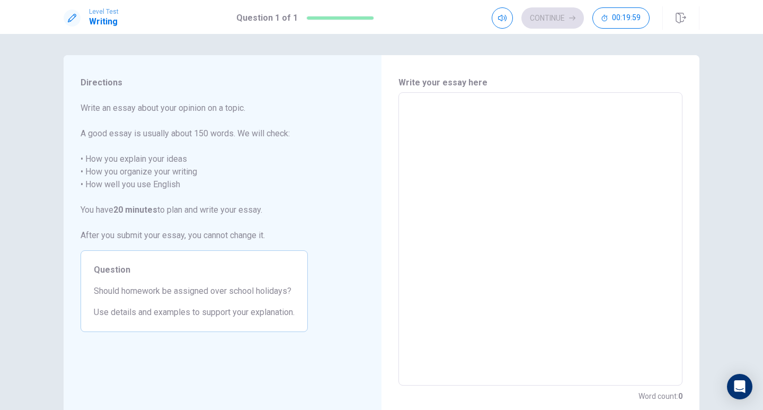
click at [575, 137] on textarea at bounding box center [540, 239] width 269 height 276
type textarea "H"
type textarea "x"
type textarea "Ho"
type textarea "x"
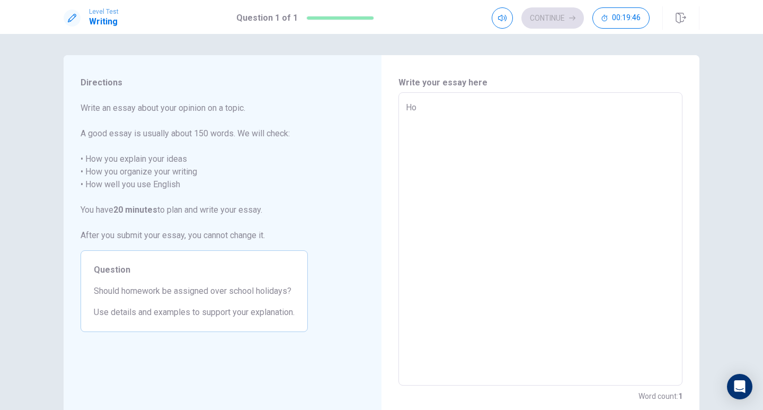
type textarea "Hom"
type textarea "x"
type textarea "Home"
type textarea "x"
type textarea "Homew"
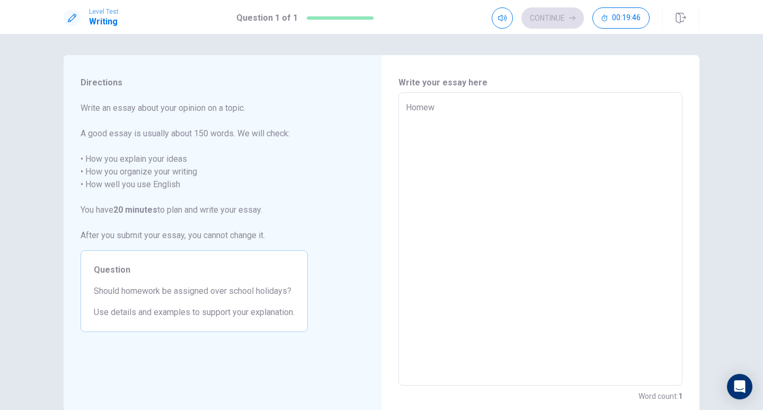
type textarea "x"
type textarea "Homewo"
type textarea "x"
type textarea "Homewor"
type textarea "x"
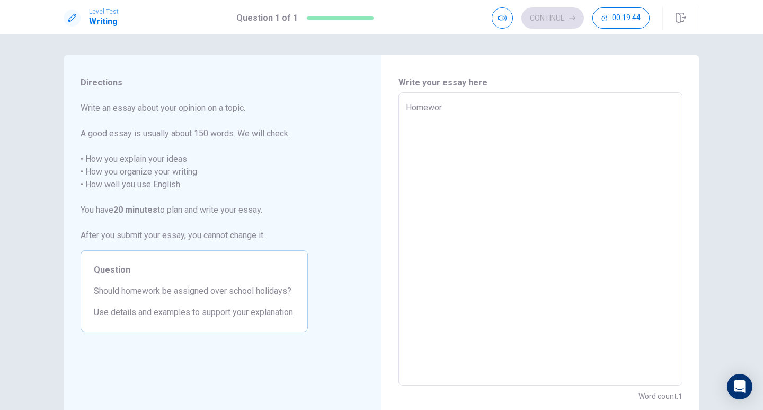
type textarea "Homeworl"
type textarea "x"
type textarea "Homeworls"
type textarea "x"
type textarea "Homeworl"
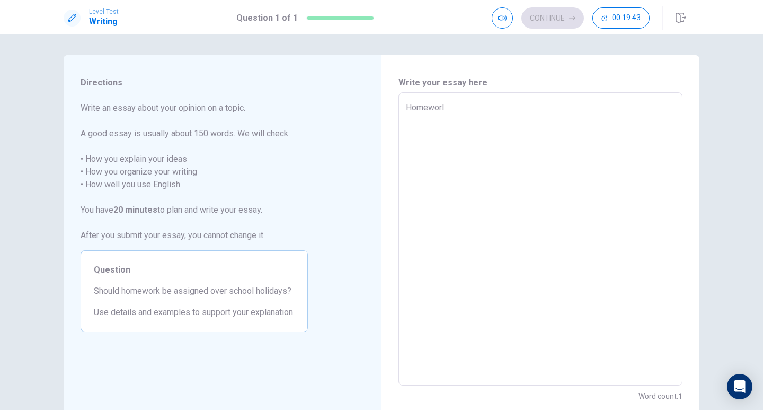
type textarea "x"
type textarea "Homewor"
type textarea "x"
type textarea "Homework"
type textarea "x"
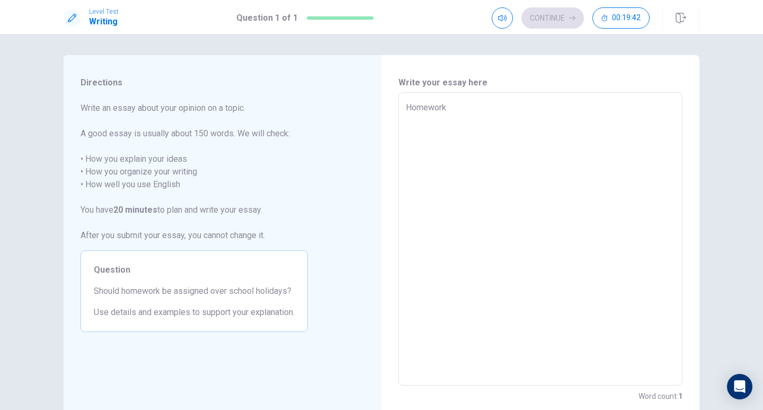
type textarea "Homeworks"
type textarea "x"
type textarea "Homeworks"
type textarea "x"
type textarea "Homeworks o"
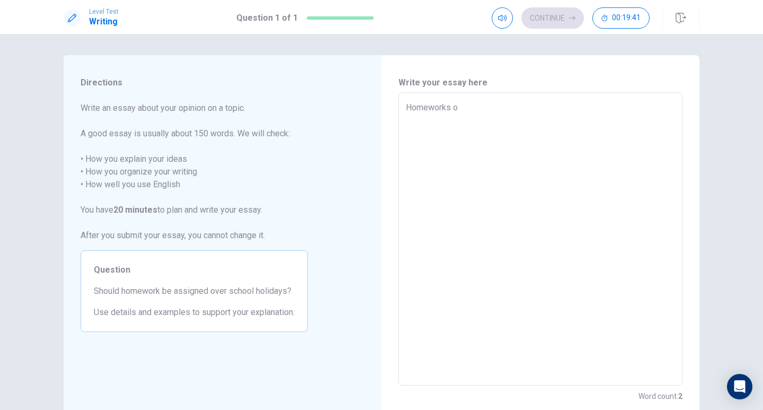
type textarea "x"
type textarea "Homeworks ov"
type textarea "x"
type textarea "Homeworks ove"
type textarea "x"
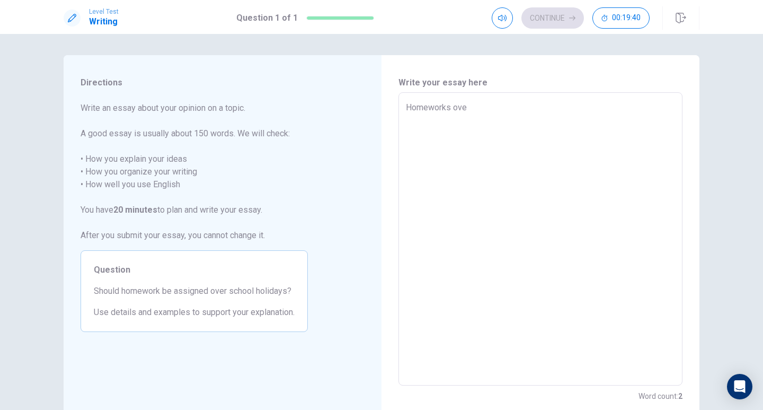
type textarea "Homeworks over"
type textarea "x"
type textarea "Homeworks over"
type textarea "x"
type textarea "Homeworks over t"
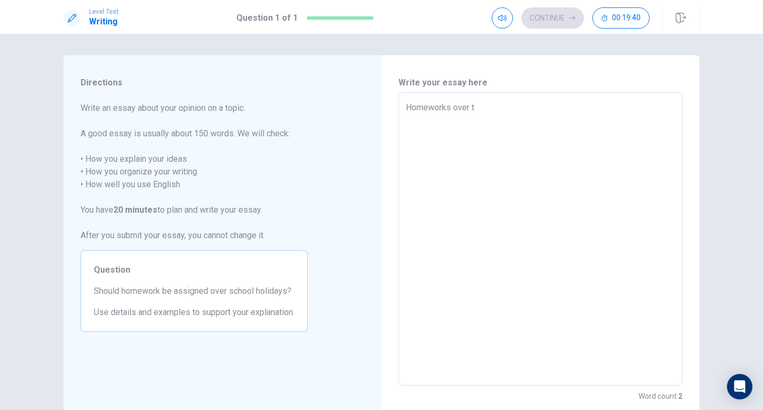
type textarea "x"
type textarea "Homeworks over th"
type textarea "x"
type textarea "Homeworks over the"
type textarea "x"
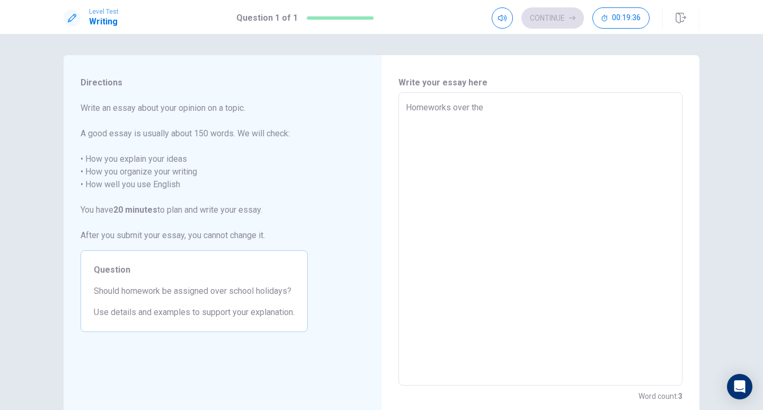
type textarea "Homeworks over the"
type textarea "x"
type textarea "Homeworks over the s"
type textarea "x"
type textarea "Homeworks over the sc"
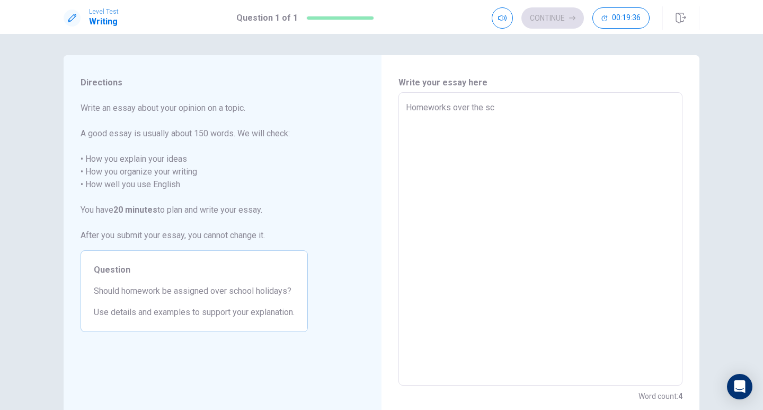
type textarea "x"
type textarea "Homeworks over the sch"
type textarea "x"
type textarea "Homeworks over the scho"
type textarea "x"
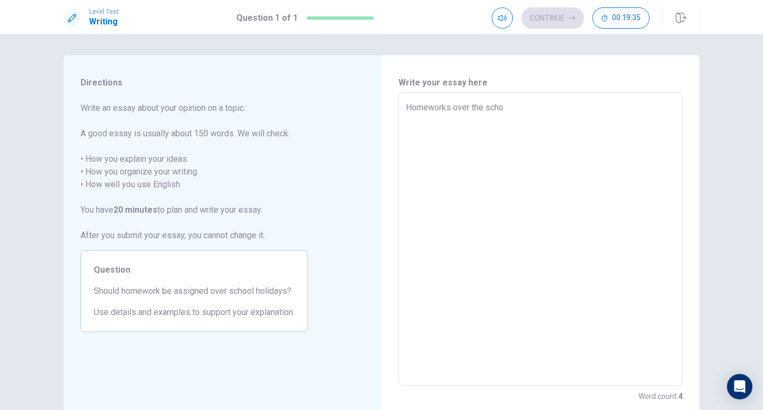
type textarea "Homeworks over the schoo"
type textarea "x"
type textarea "Homeworks over the school"
type textarea "x"
type textarea "Homeworks over the school"
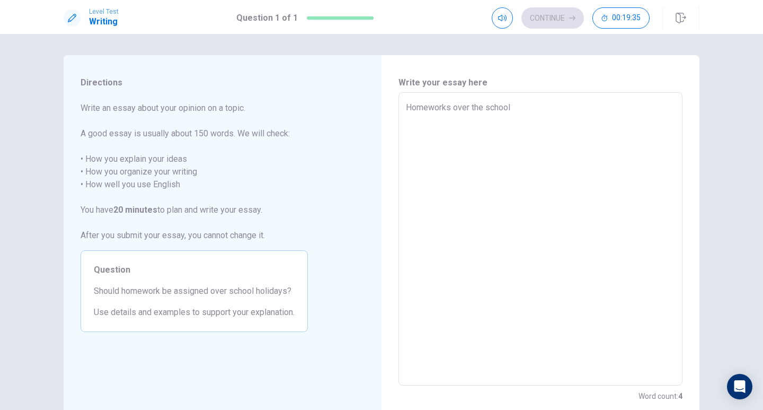
type textarea "x"
type textarea "Homeworks over the school h"
type textarea "x"
type textarea "Homeworks over the school ho"
type textarea "x"
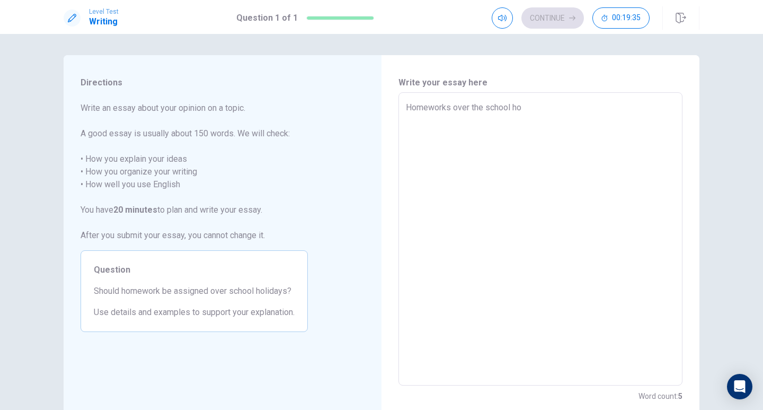
type textarea "Homeworks over the school hol"
type textarea "x"
type textarea "Homeworks over the school holi"
type textarea "x"
type textarea "Homeworks over the school holid"
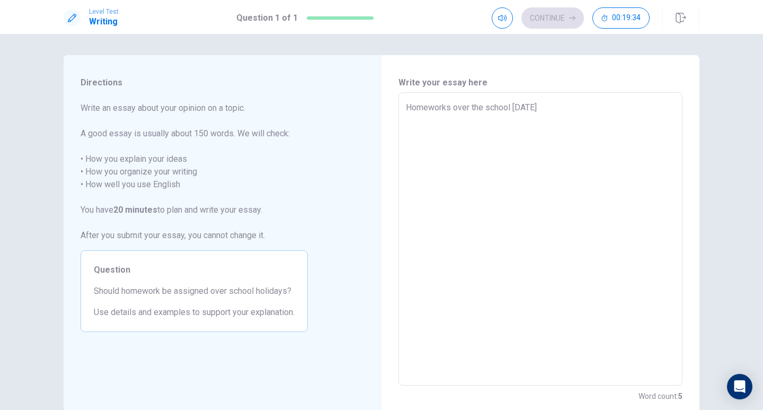
type textarea "x"
type textarea "Homeworks over the school holidY"
type textarea "x"
type textarea "Homeworks over the school holid"
type textarea "x"
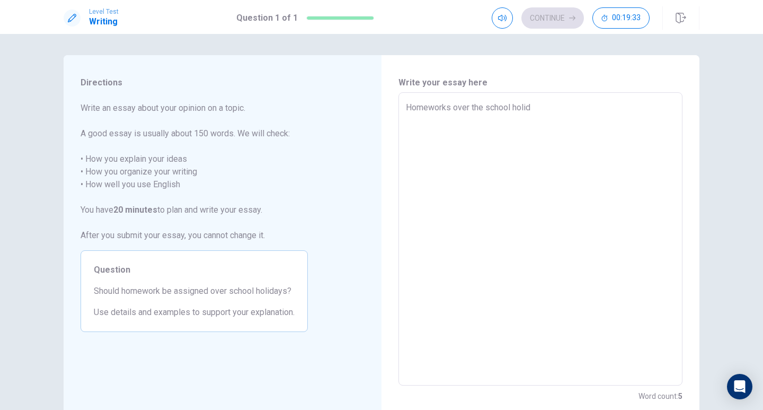
type textarea "Homeworks over the school holidA"
type textarea "x"
type textarea "Homeworks over the school holid"
type textarea "x"
type textarea "Homeworks over the school holida"
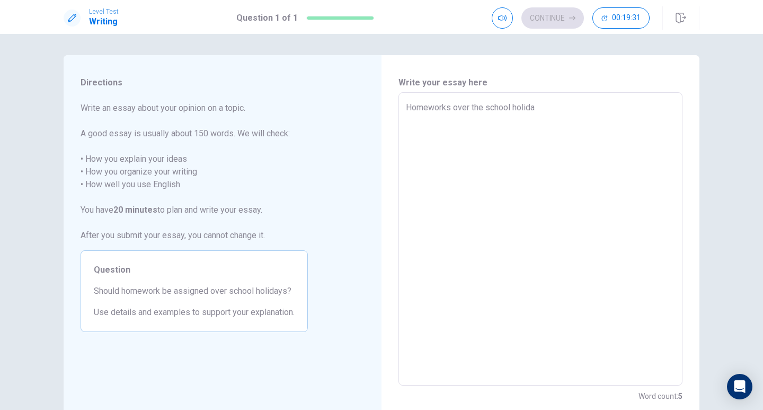
type textarea "x"
type textarea "Homeworks over the school holiday"
type textarea "x"
type textarea "Homeworks over the school holidays"
type textarea "x"
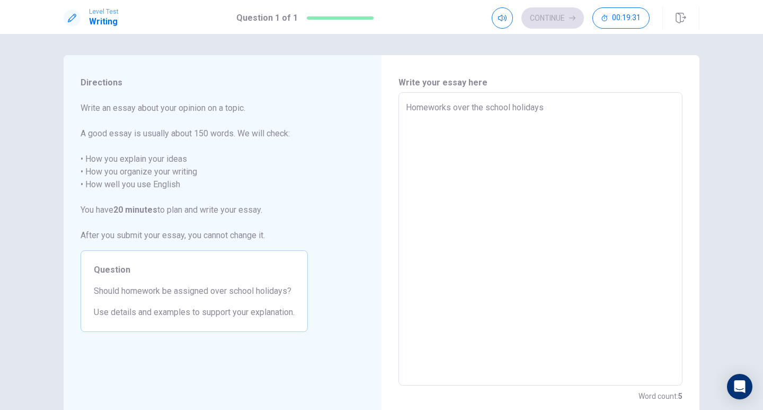
type textarea "Homeworks over the school holidays"
type textarea "x"
type textarea "Homeworks over the school holidays h"
type textarea "x"
type textarea "Homeworks over the school holidays ha"
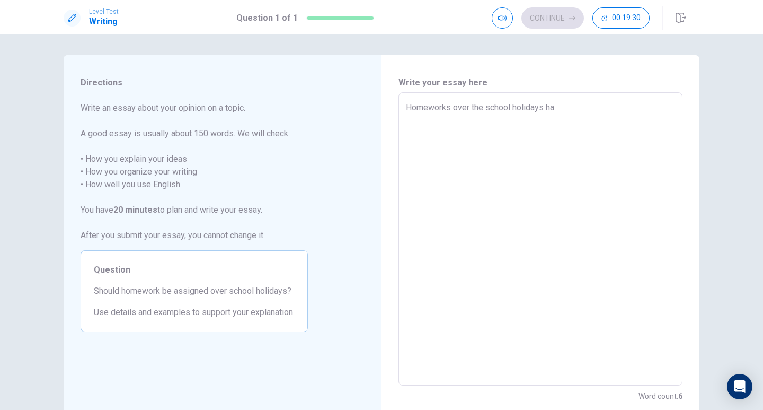
type textarea "x"
type textarea "Homeworks over the school holidays had"
type textarea "x"
type textarea "Homeworks over the school holidays had"
type textarea "x"
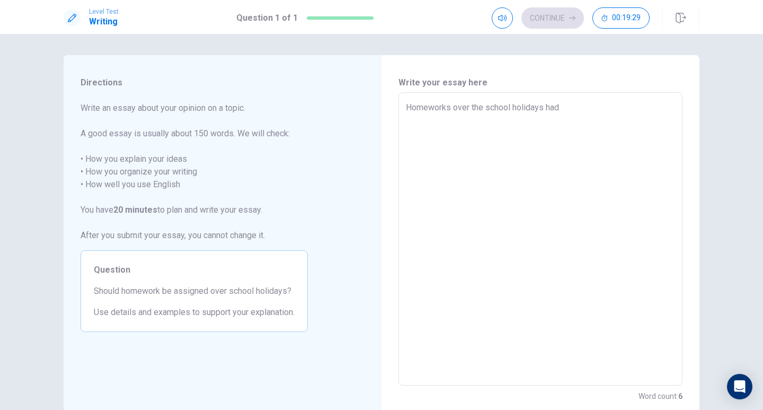
type textarea "Homeworks over the school holidays had"
type textarea "x"
type textarea "Homeworks over the school holidays ha"
type textarea "x"
type textarea "Homeworks over the school holidays had"
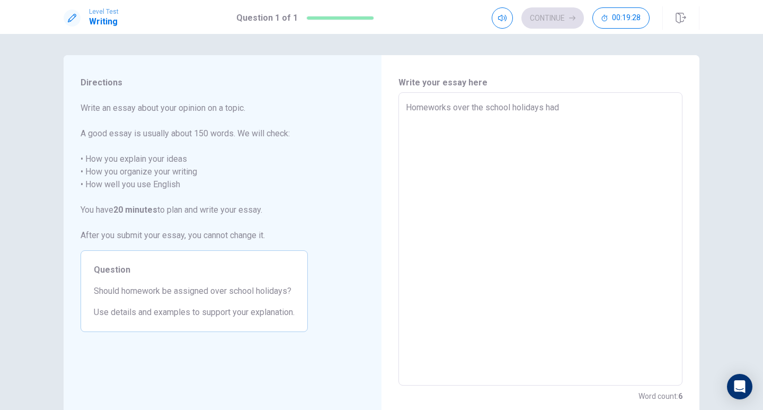
type textarea "x"
type textarea "Homeworks over the school holidays had"
type textarea "x"
type textarea "Homeworks over the school holidays had a"
type textarea "x"
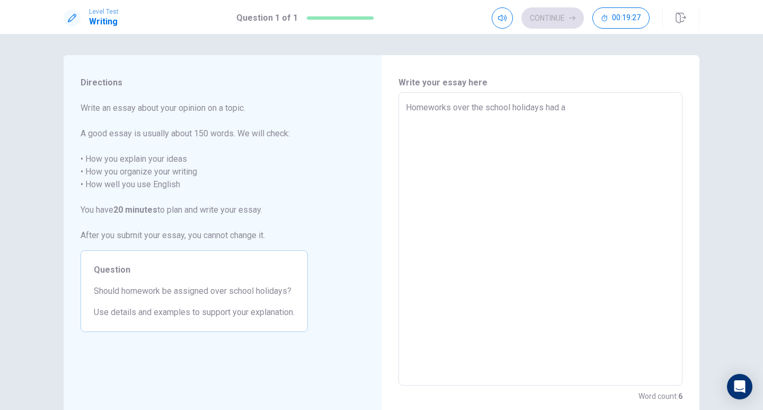
type textarea "Homeworks over the school holidays had al"
type textarea "x"
type textarea "Homeworks over the school holidays had alw"
type textarea "x"
type textarea "Homeworks over the school holidays had alwa"
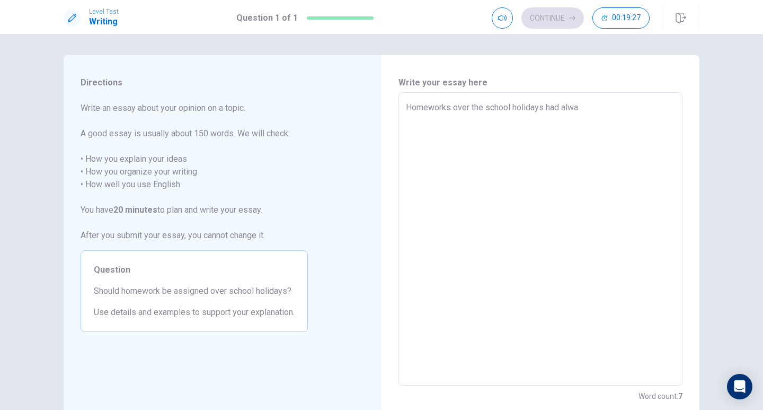
type textarea "x"
type textarea "Homeworks over the school holidays had alway"
type textarea "x"
type textarea "Homeworks over the school holidays had always"
type textarea "x"
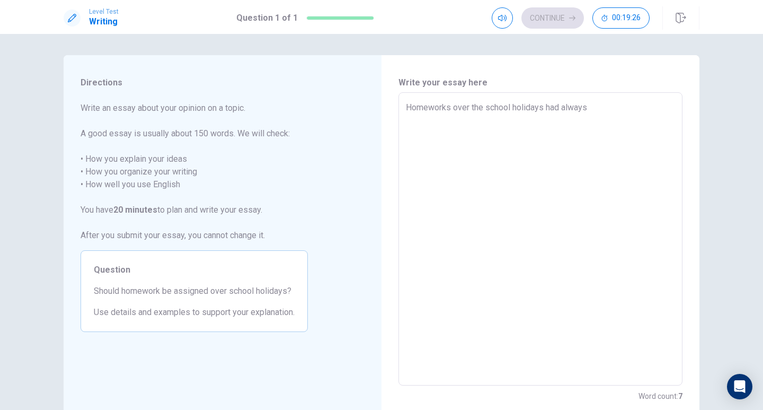
type textarea "Homeworks over the school holidays had always"
type textarea "x"
type textarea "Homeworks over the school holidays had always b"
type textarea "x"
type textarea "Homeworks over the school holidays had always be"
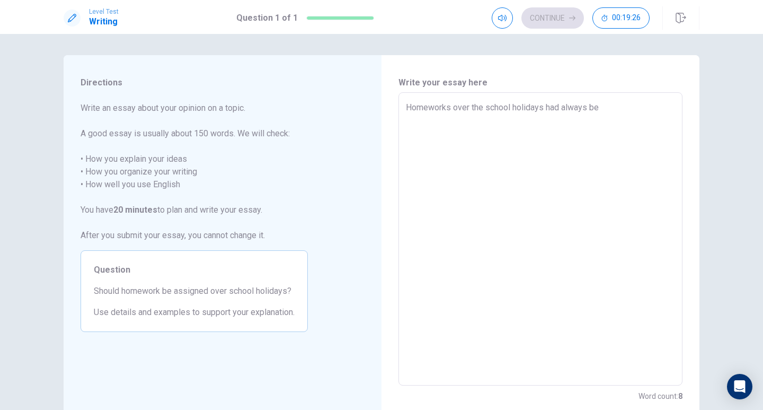
type textarea "x"
type textarea "Homeworks over the school holidays had always bee"
type textarea "x"
type textarea "Homeworks over the school holidays had always been"
type textarea "x"
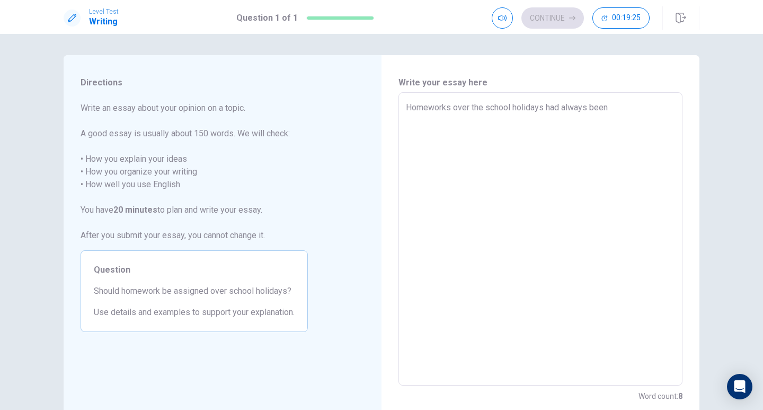
type textarea "Homeworks over the school holidays had always been"
type textarea "x"
type textarea "Homeworks over the school holidays had always been a"
type textarea "x"
type textarea "Homeworks over the school holidays had always been a"
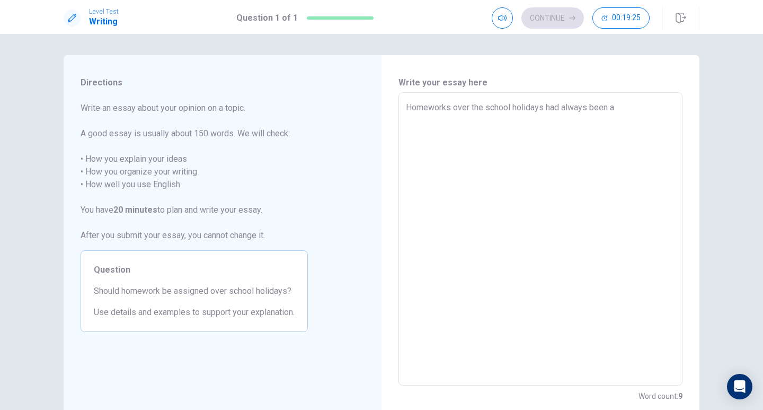
type textarea "x"
type textarea "Homeworks over the school holidays had always been a n"
type textarea "x"
type textarea "Homeworks over the school holidays had always been a ni"
type textarea "x"
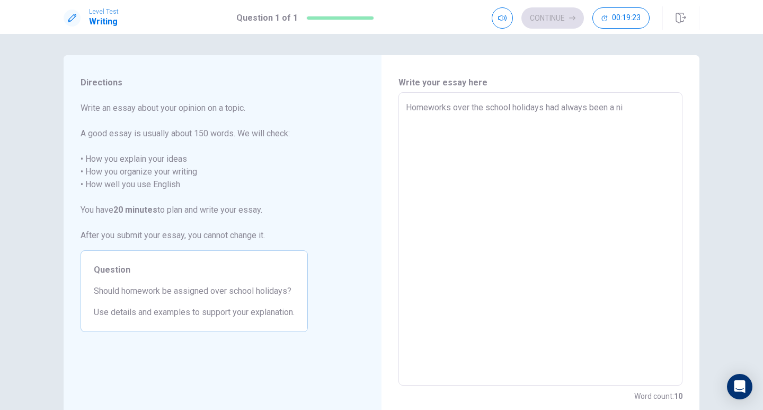
type textarea "Homeworks over the school holidays had always been a nig"
type textarea "x"
type textarea "Homeworks over the school holidays had always been a nigh"
type textarea "x"
type textarea "Homeworks over the school holidays had always been a nighm"
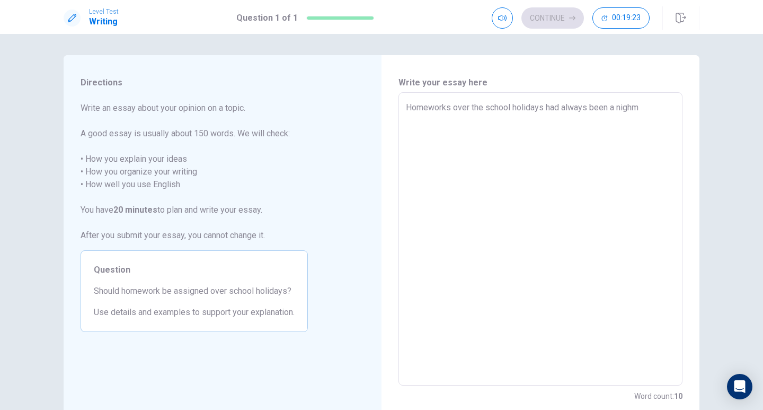
type textarea "x"
type textarea "Homeworks over the school holidays had always been a nighmt"
type textarea "x"
type textarea "Homeworks over the school holidays had always been a nighm"
type textarea "x"
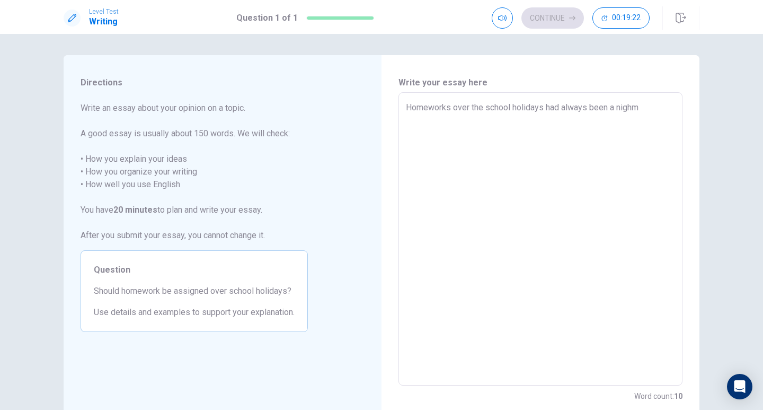
type textarea "Homeworks over the school holidays had always been a nighma"
type textarea "x"
type textarea "Homeworks over the school holidays had always been a nighmar"
type textarea "x"
type textarea "Homeworks over the school holidays had always been a nighmare"
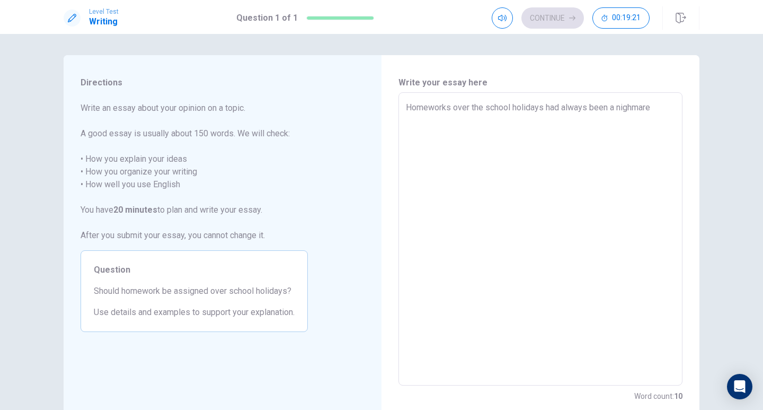
type textarea "x"
type textarea "Homeworks over the school holidays had always been a nighmare"
type textarea "x"
type textarea "Homeworks over the school holidays had always been a nighmare f"
type textarea "x"
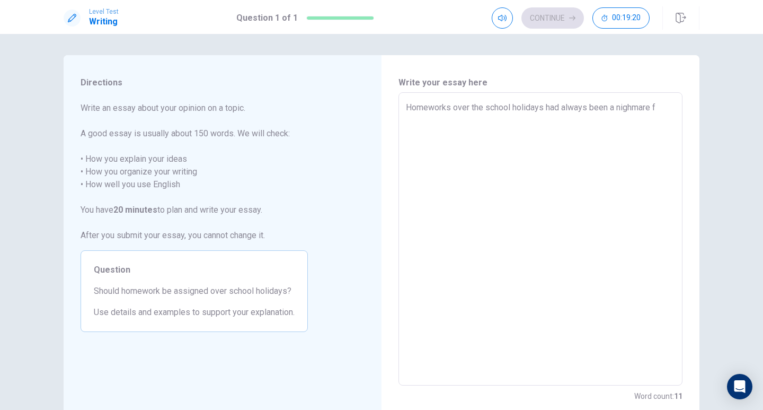
type textarea "Homeworks over the school holidays had always been a nighmare"
type textarea "x"
type textarea "Homeworks over the school holidays had always been a nighmare f"
type textarea "x"
type textarea "Homeworks over the school holidays had always been a nighmare fo"
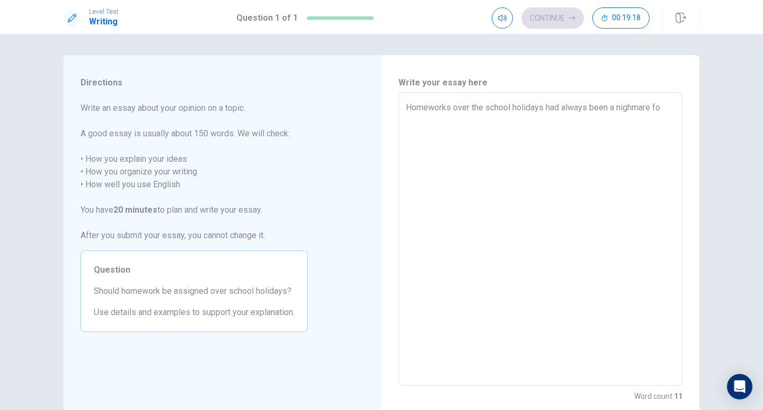
type textarea "x"
type textarea "Homeworks over the school holidays had always been a nighmare for"
type textarea "x"
type textarea "Homeworks over the school holidays had always been a nighmare for"
type textarea "x"
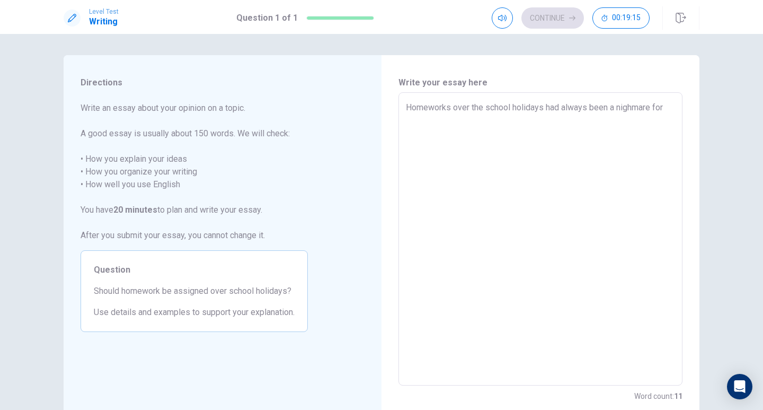
type textarea "Homeworks over the school holidays had always been a nighmare for s"
type textarea "x"
type textarea "Homeworks over the school holidays had always been a nighmare for st"
type textarea "x"
type textarea "Homeworks over the school holidays had always been a nighmare for stu"
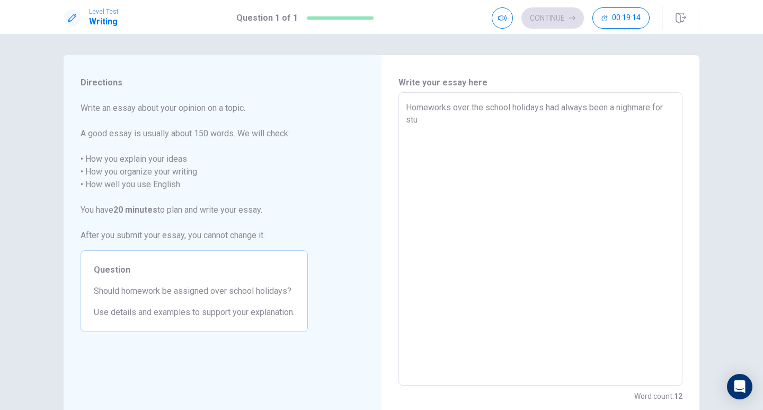
type textarea "x"
type textarea "Homeworks over the school holidays had always been a nighmare for stud"
type textarea "x"
type textarea "Homeworks over the school holidays had always been a nighmare for stude"
type textarea "x"
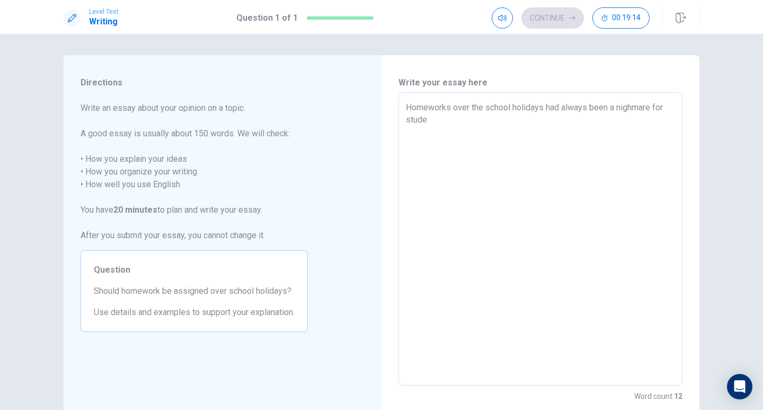
type textarea "Homeworks over the school holidays had always been a nighmare for studen"
type textarea "x"
type textarea "Homeworks over the school holidays had always been a nighmare for student"
type textarea "x"
type textarea "Homeworks over the school holidays had always been a nighmare for students"
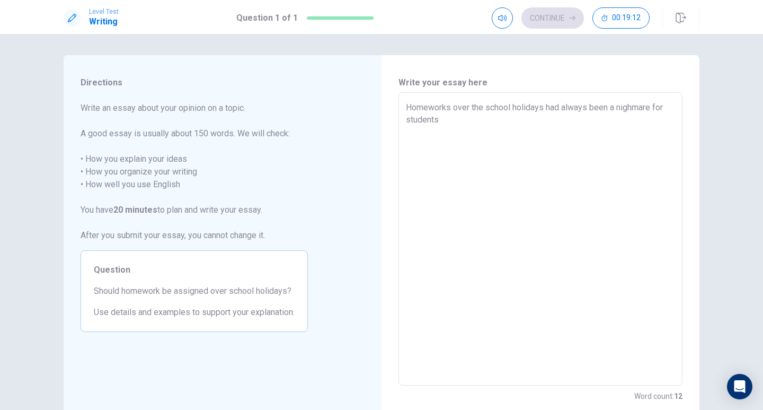
type textarea "x"
type textarea "Homeworks over the school holidays had always been a nighmare for students."
type textarea "x"
type textarea "Homeworks over the school holidays had always been a nighmare for students."
type textarea "x"
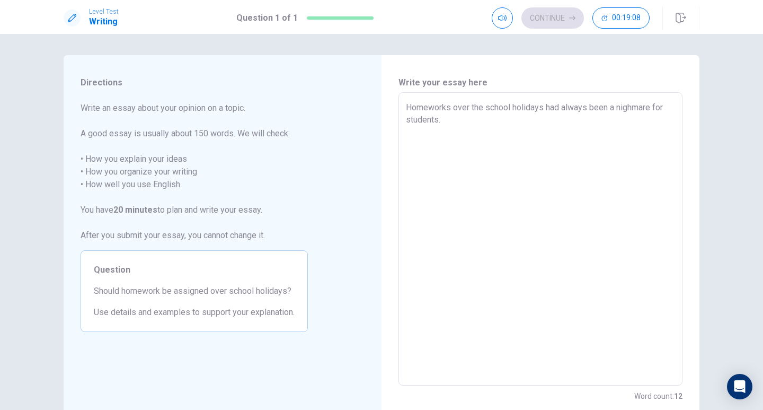
type textarea "Homeworks over the school holidays had always been a nighmare for students. e"
type textarea "x"
type textarea "Homeworks over the school holidays had always been a nighmare for students. ev"
type textarea "x"
type textarea "Homeworks over the school holidays had always been a nighmare for students. eve"
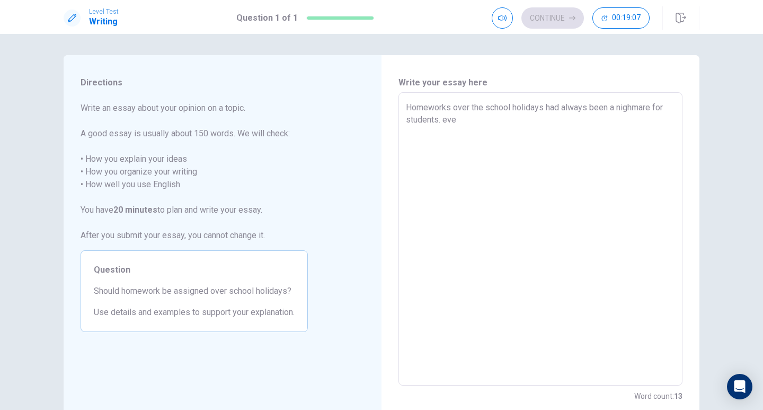
type textarea "x"
type textarea "Homeworks over the school holidays had always been a nighmare for students. ever"
type textarea "x"
type textarea "Homeworks over the school holidays had always been a nighmare for students. eve…"
type textarea "x"
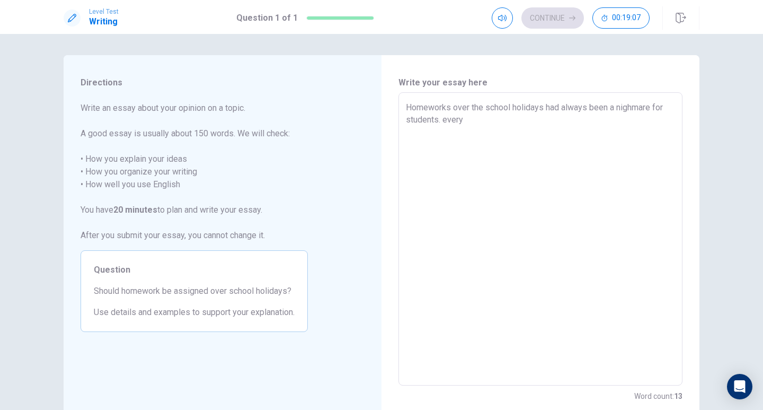
type textarea "Homeworks over the school holidays had always been a nighmare for students. eve…"
type textarea "x"
type textarea "Homeworks over the school holidays had always been a nighmare for students. eve…"
type textarea "x"
type textarea "Homeworks over the school holidays had always been a nighmare for students. eve…"
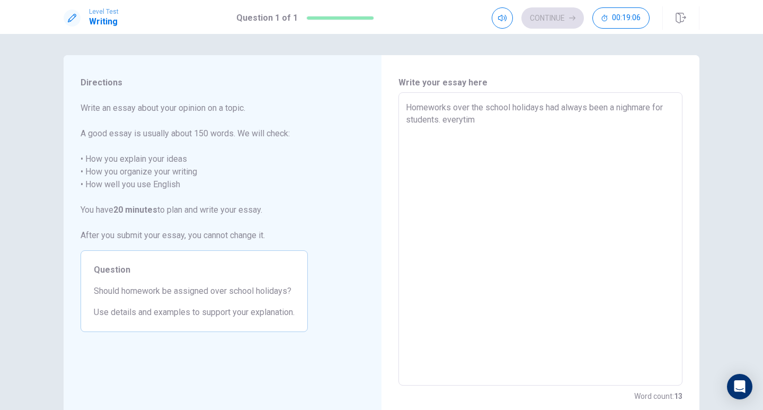
type textarea "x"
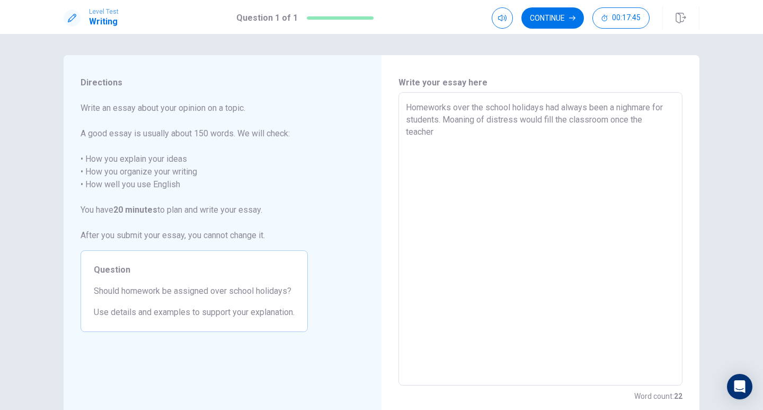
click at [575, 137] on textarea "Homeworks over the school holidays had always been a nighmare for students. Moa…" at bounding box center [540, 239] width 269 height 276
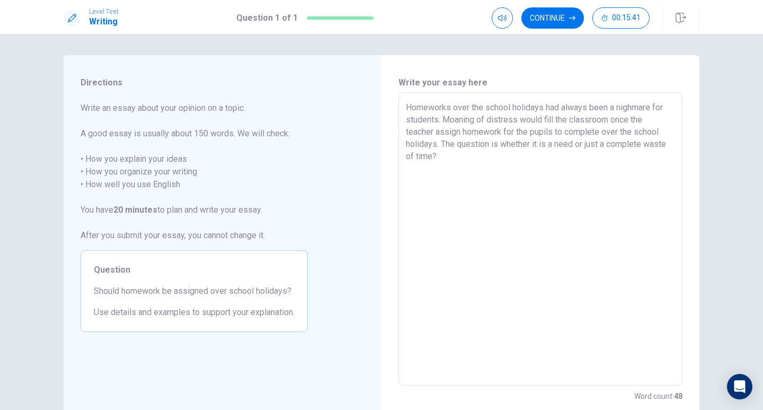
click at [555, 162] on textarea "Homeworks over the school holidays had always been a nighmare for students. Moa…" at bounding box center [540, 239] width 269 height 276
click at [406, 108] on textarea "Homeworks over the school holidays had always been a nighmare for students. Moa…" at bounding box center [540, 239] width 269 height 276
click at [459, 154] on textarea "Homeworks over the school holidays had always been a nighmare for students. Moa…" at bounding box center [540, 239] width 269 height 276
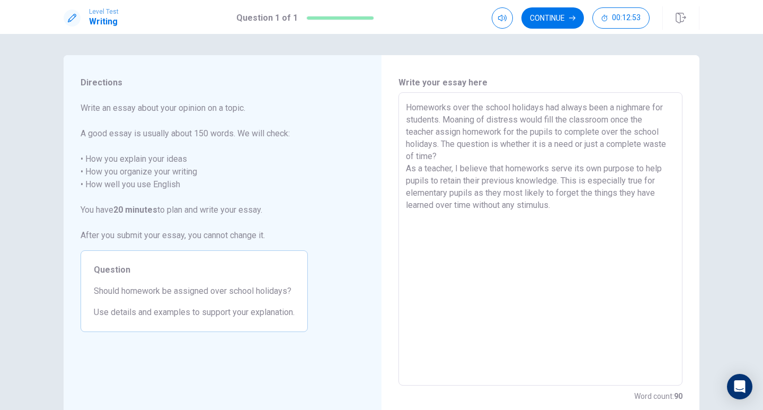
click at [498, 192] on textarea "Homeworks over the school holidays had always been a nighmare for students. Moa…" at bounding box center [540, 239] width 269 height 276
click at [595, 210] on textarea "Homeworks over the school holidays had always been a nighmare for students. Moa…" at bounding box center [540, 239] width 269 height 276
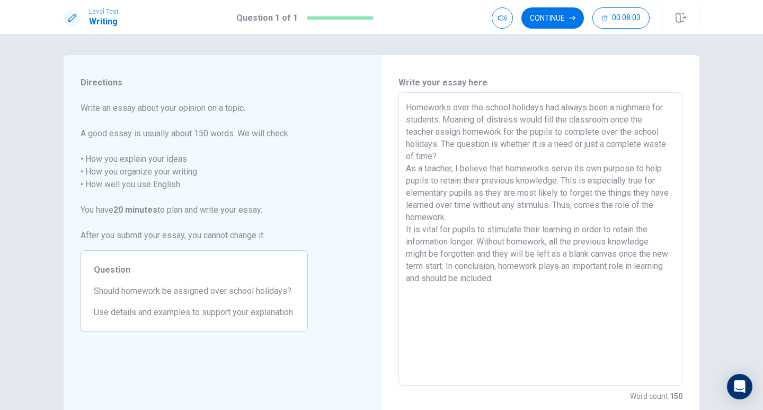
click at [475, 280] on textarea "Homeworks over the school holidays had always been a nighmare for students. Moa…" at bounding box center [540, 239] width 269 height 276
click at [548, 27] on button "Continue" at bounding box center [553, 17] width 63 height 21
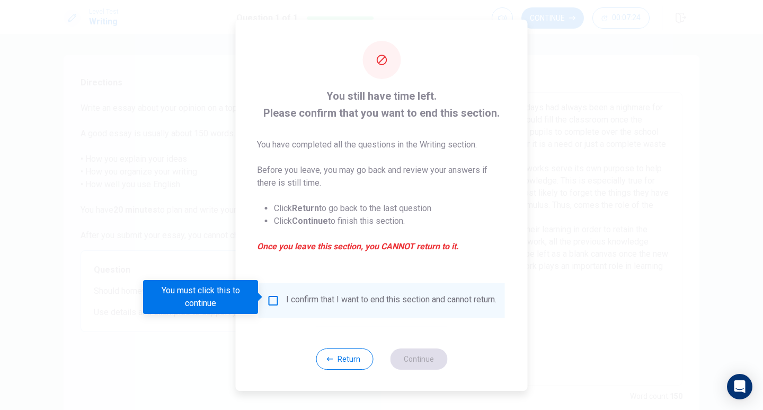
click at [286, 300] on div "I confirm that I want to end this section and cannot return." at bounding box center [391, 300] width 210 height 13
click at [271, 297] on input "You must click this to continue" at bounding box center [273, 300] width 13 height 13
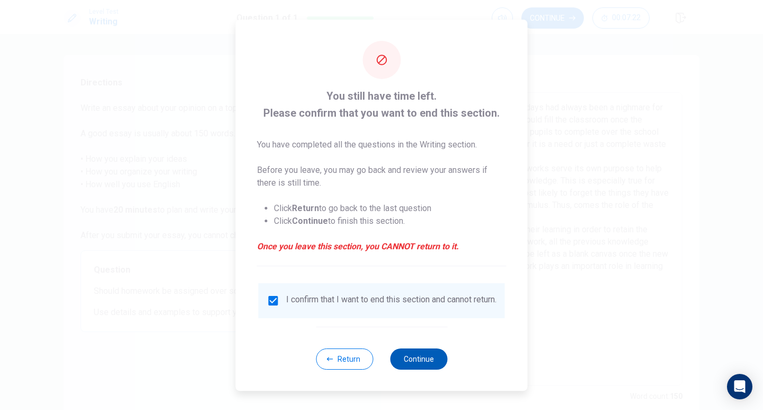
click at [403, 361] on button "Continue" at bounding box center [418, 358] width 57 height 21
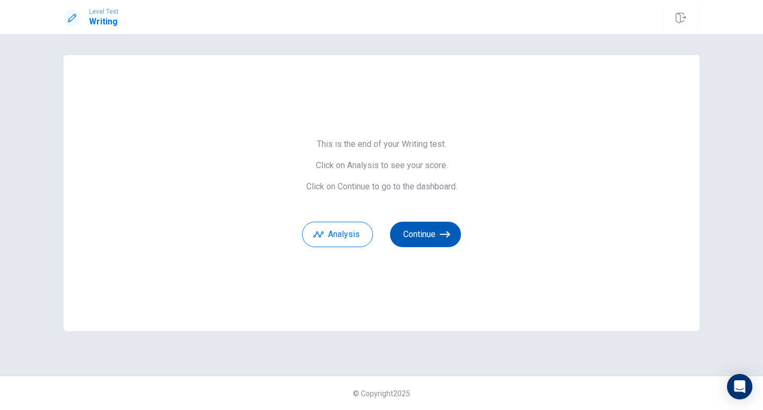
click at [436, 238] on button "Continue" at bounding box center [425, 234] width 71 height 25
